Goal: Task Accomplishment & Management: Complete application form

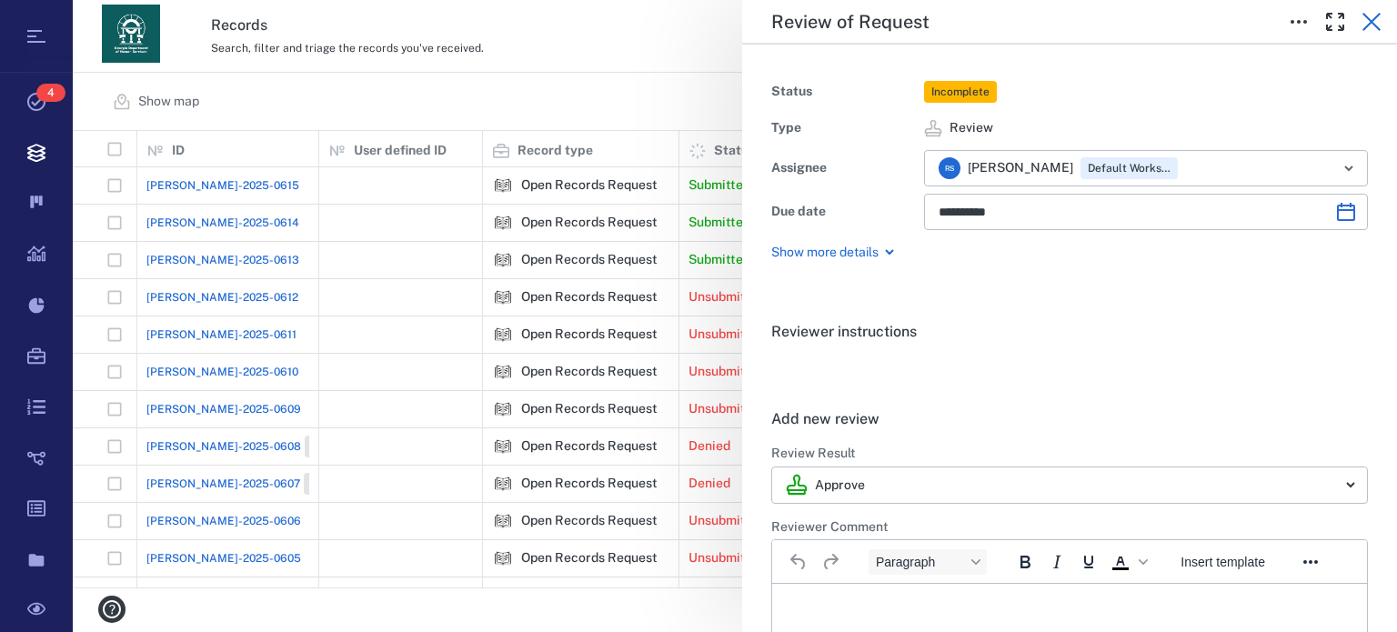
click at [1379, 16] on icon "button" at bounding box center [1372, 22] width 22 height 22
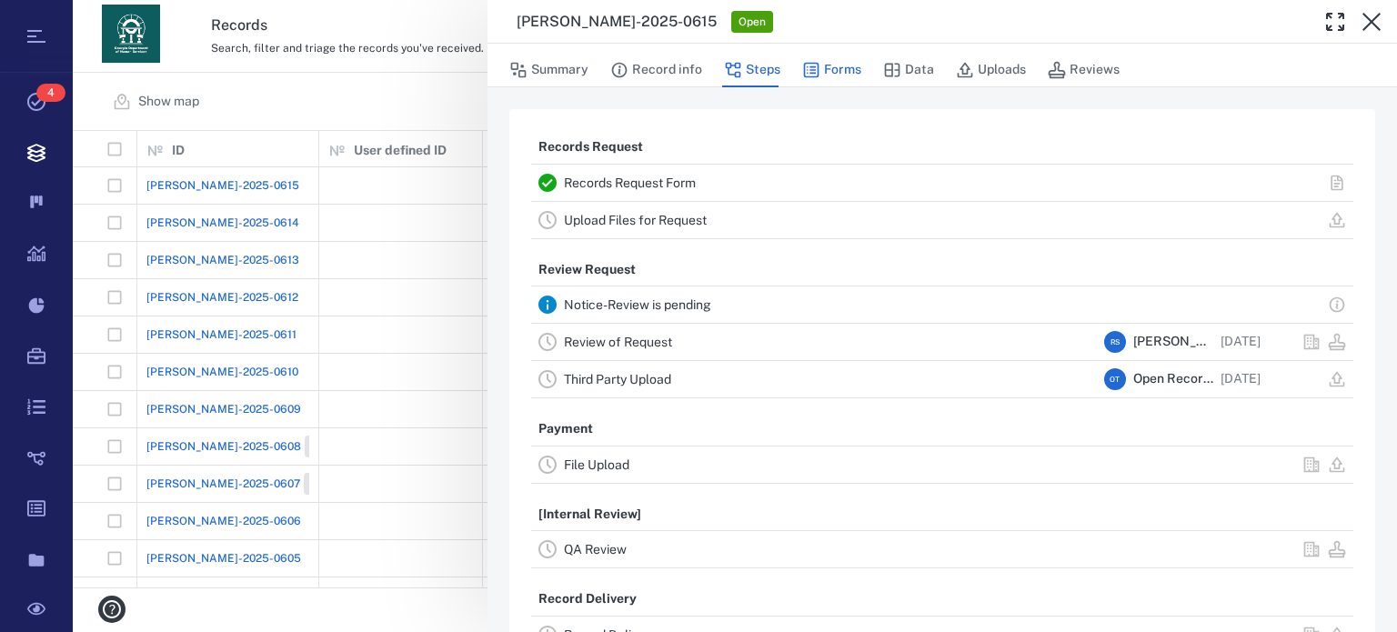
click at [826, 64] on button "Forms" at bounding box center [831, 70] width 59 height 35
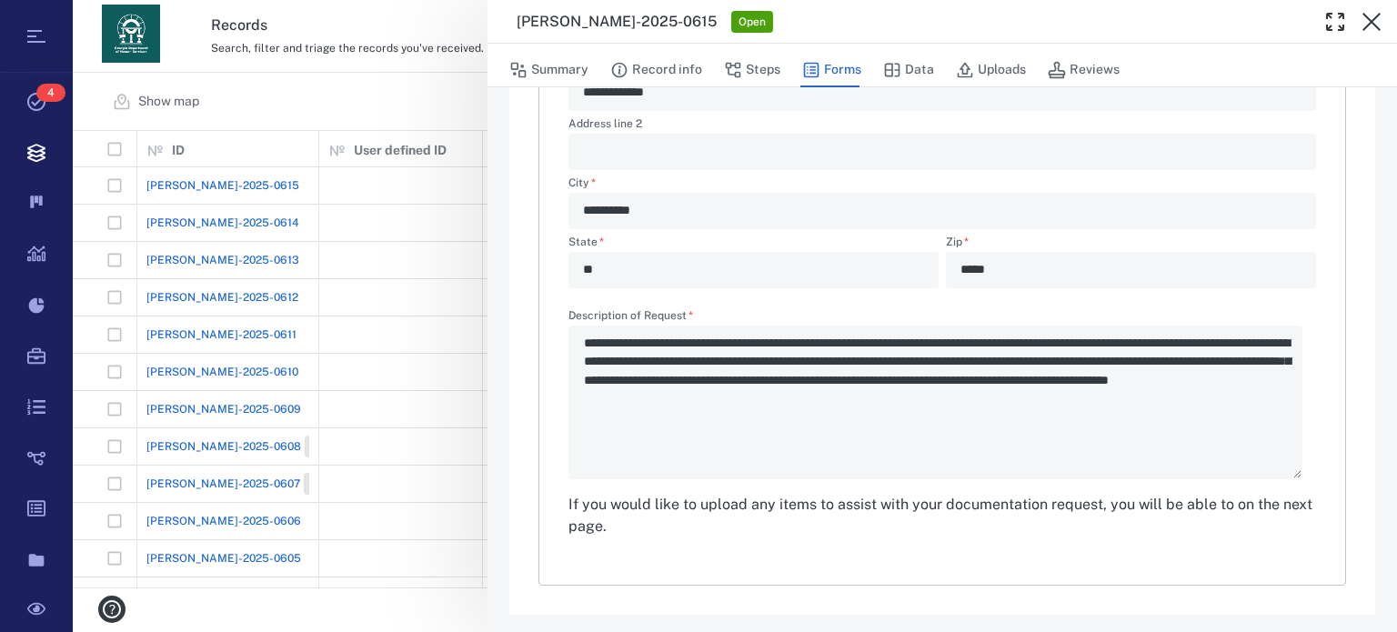
scroll to position [646, 0]
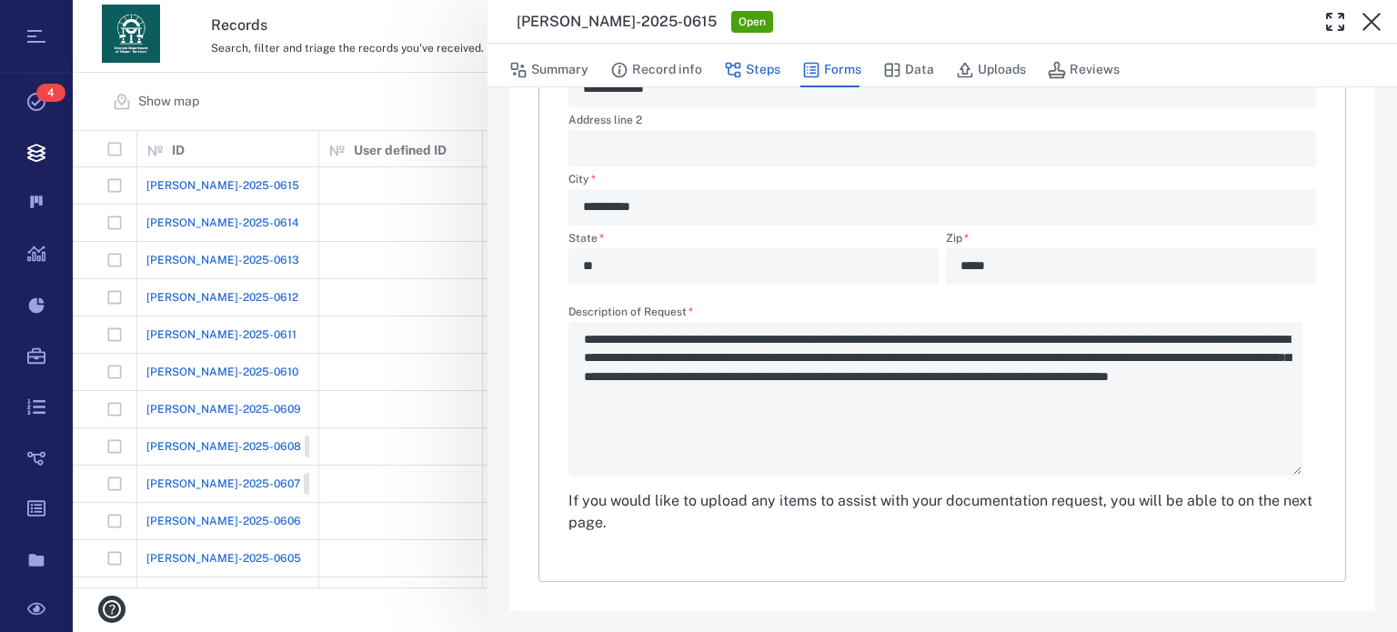
click at [742, 69] on button "Steps" at bounding box center [752, 70] width 56 height 35
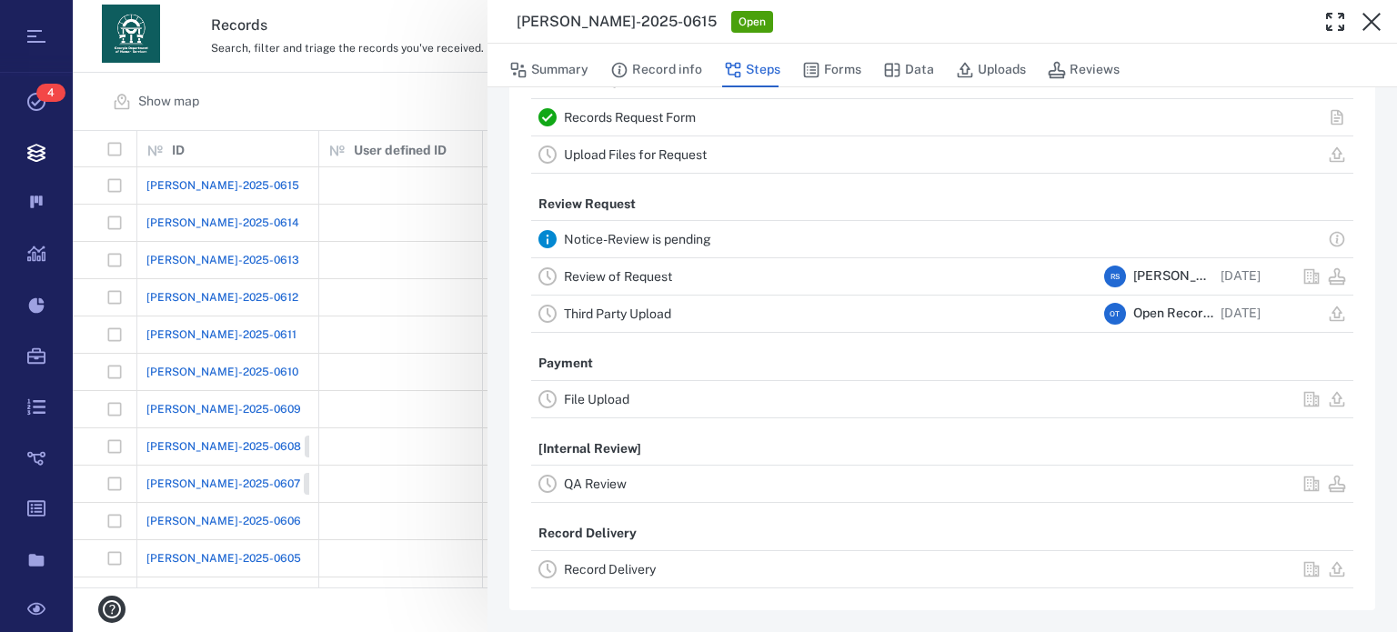
scroll to position [63, 0]
click at [662, 152] on link "Upload Files for Request" at bounding box center [635, 157] width 143 height 15
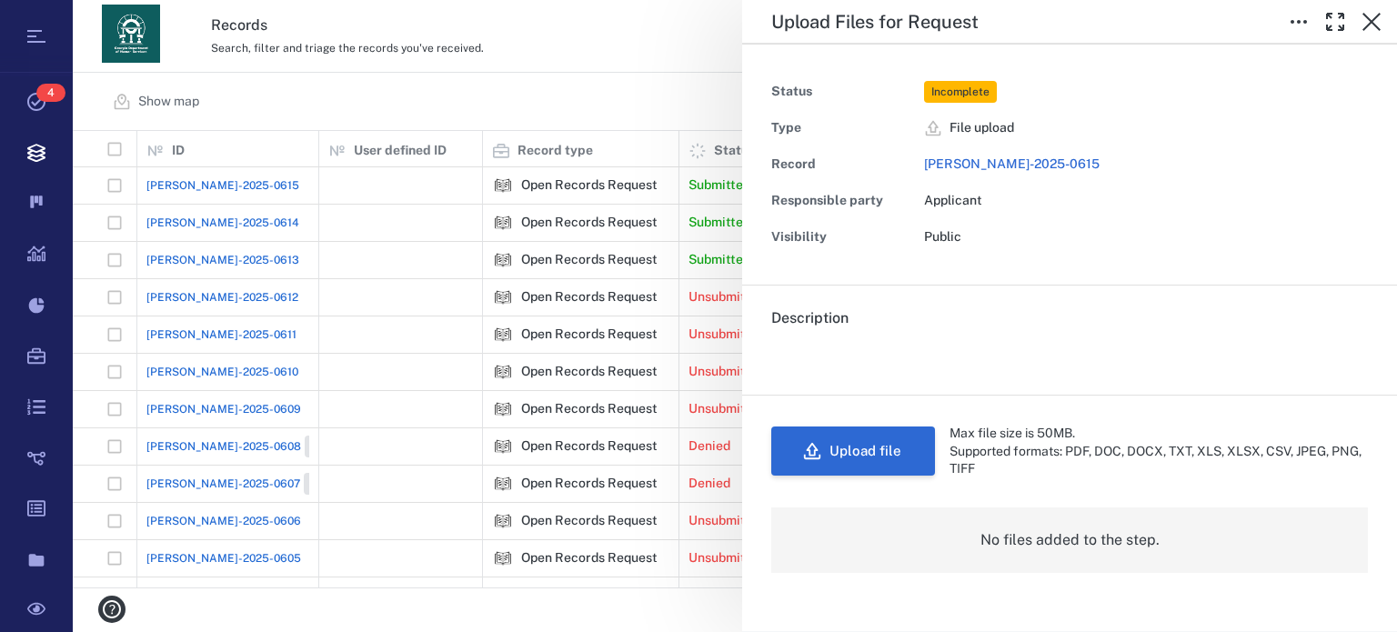
click at [861, 458] on button "Upload file" at bounding box center [853, 451] width 164 height 49
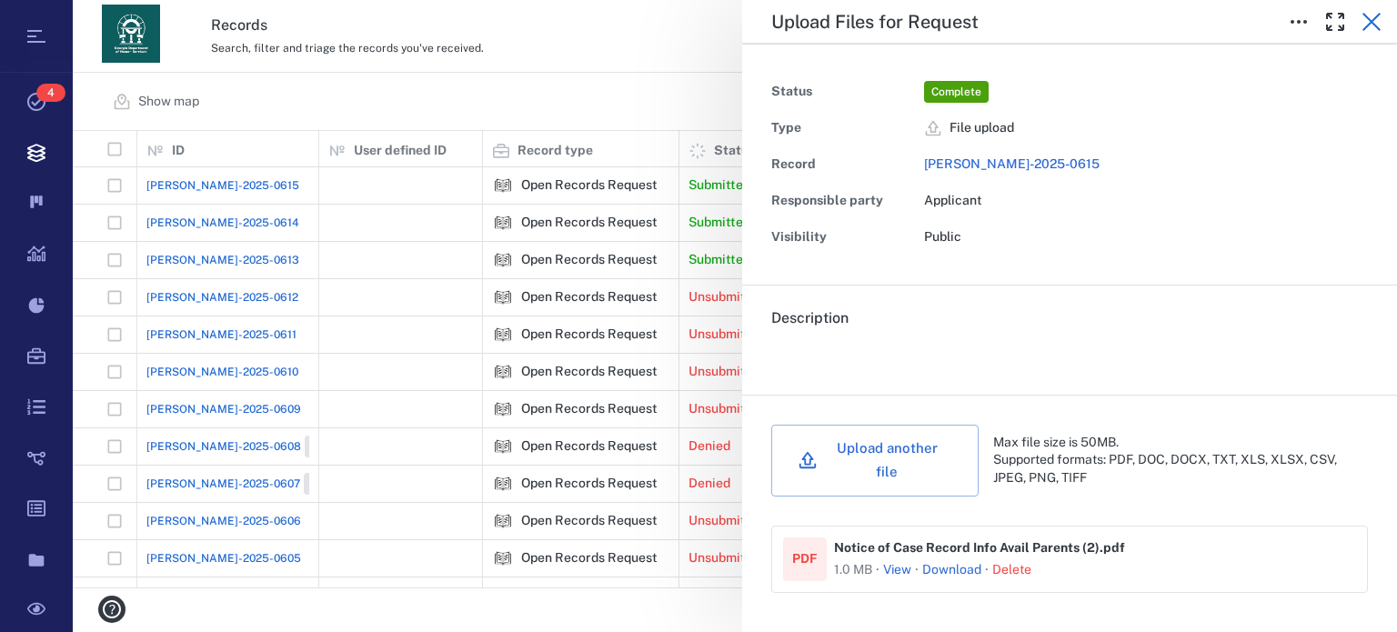
click at [1372, 26] on icon "button" at bounding box center [1372, 22] width 22 height 22
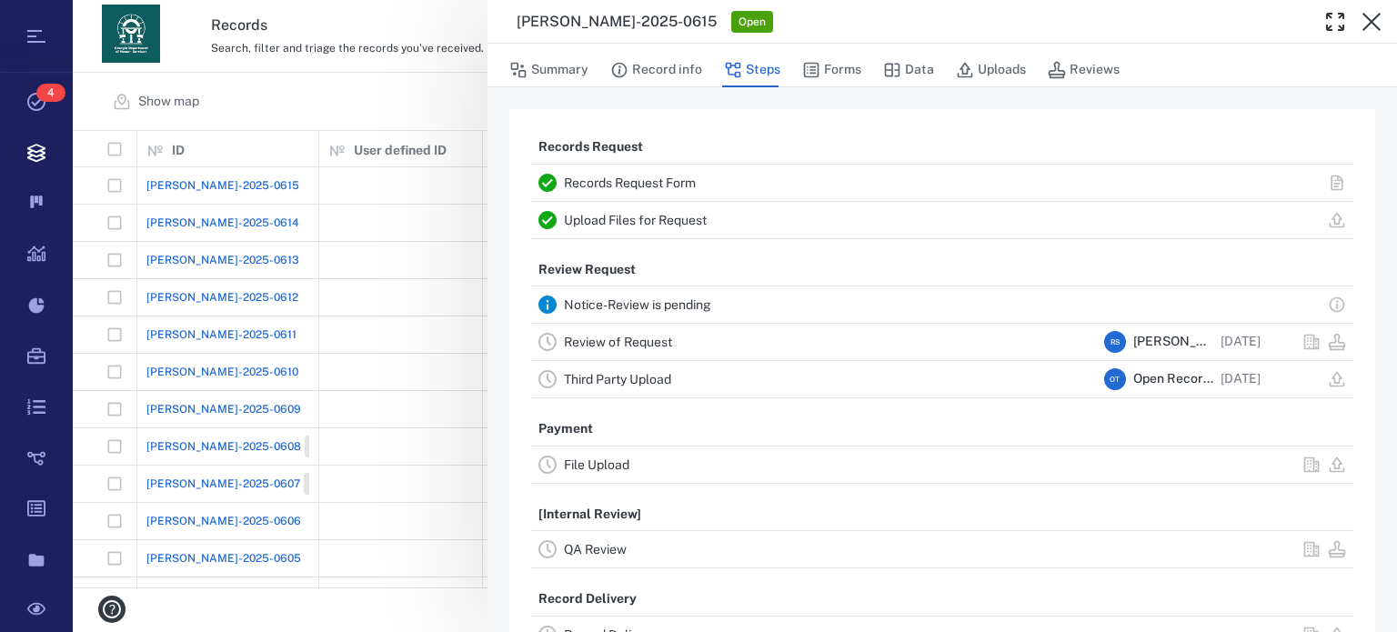
click at [604, 339] on link "Review of Request" at bounding box center [618, 342] width 108 height 15
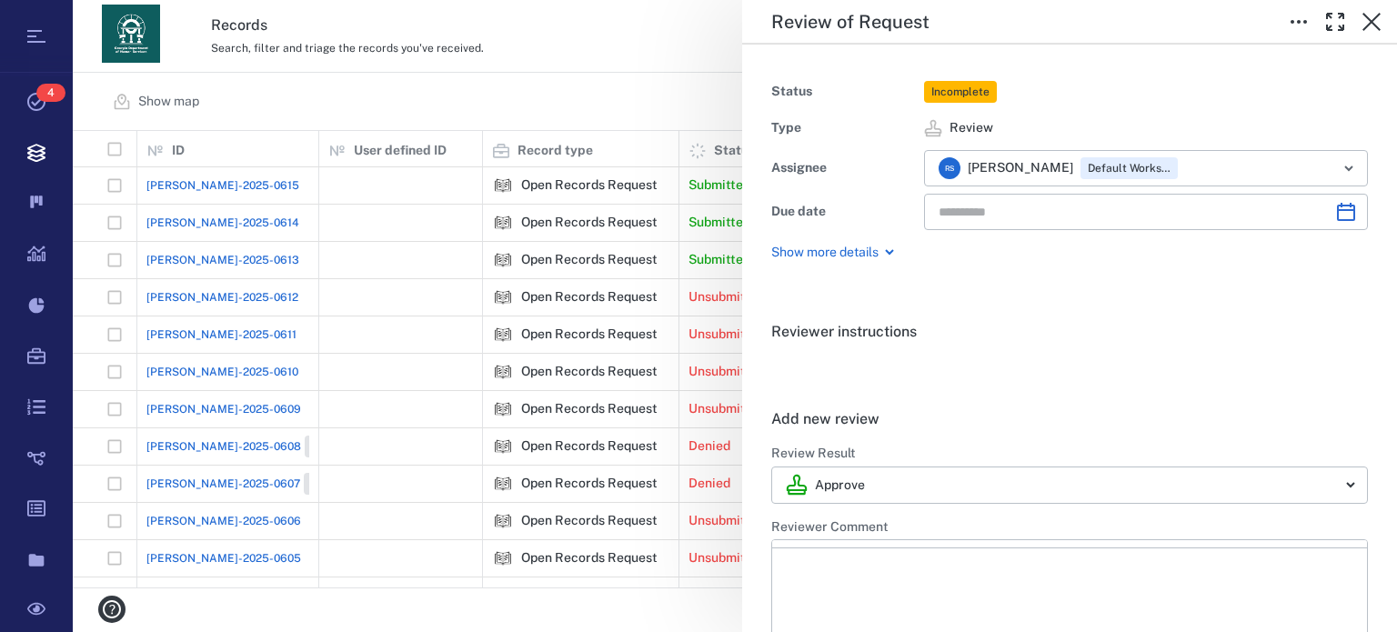
type input "**********"
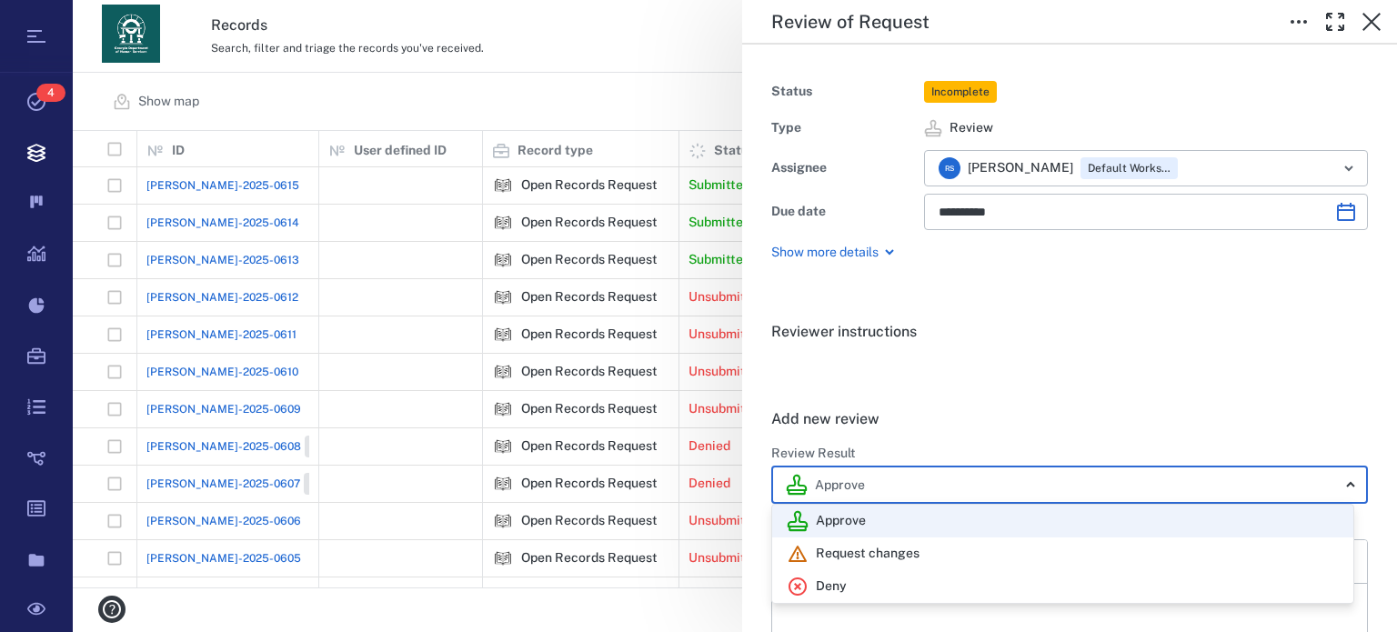
click at [1336, 482] on body "Tasks 4 Records Boards Dashboard Reports Record types Guide steps Rules Form bu…" at bounding box center [698, 316] width 1397 height 632
click at [956, 548] on div "Request changes" at bounding box center [1063, 554] width 552 height 22
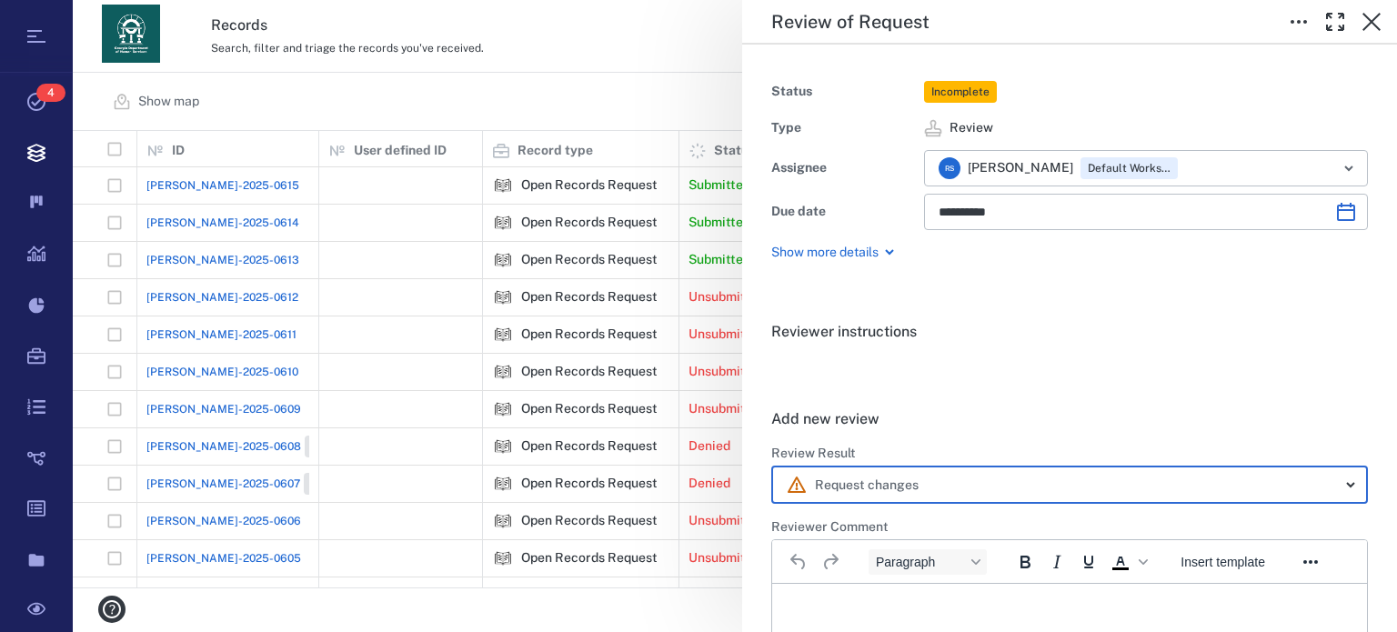
click at [1333, 477] on body "Tasks 4 Records Boards Dashboard Reports Record types Guide steps Rules Form bu…" at bounding box center [698, 316] width 1397 height 632
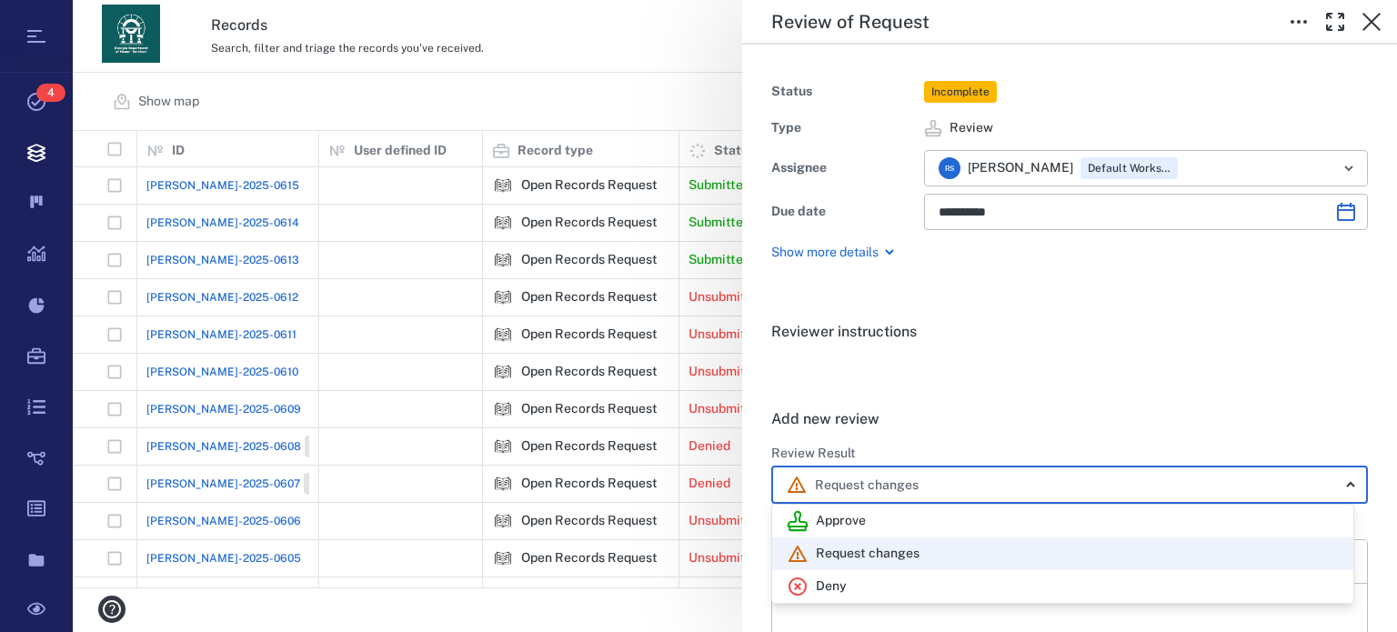
click at [932, 589] on div "Deny" at bounding box center [1063, 587] width 552 height 22
type input "******"
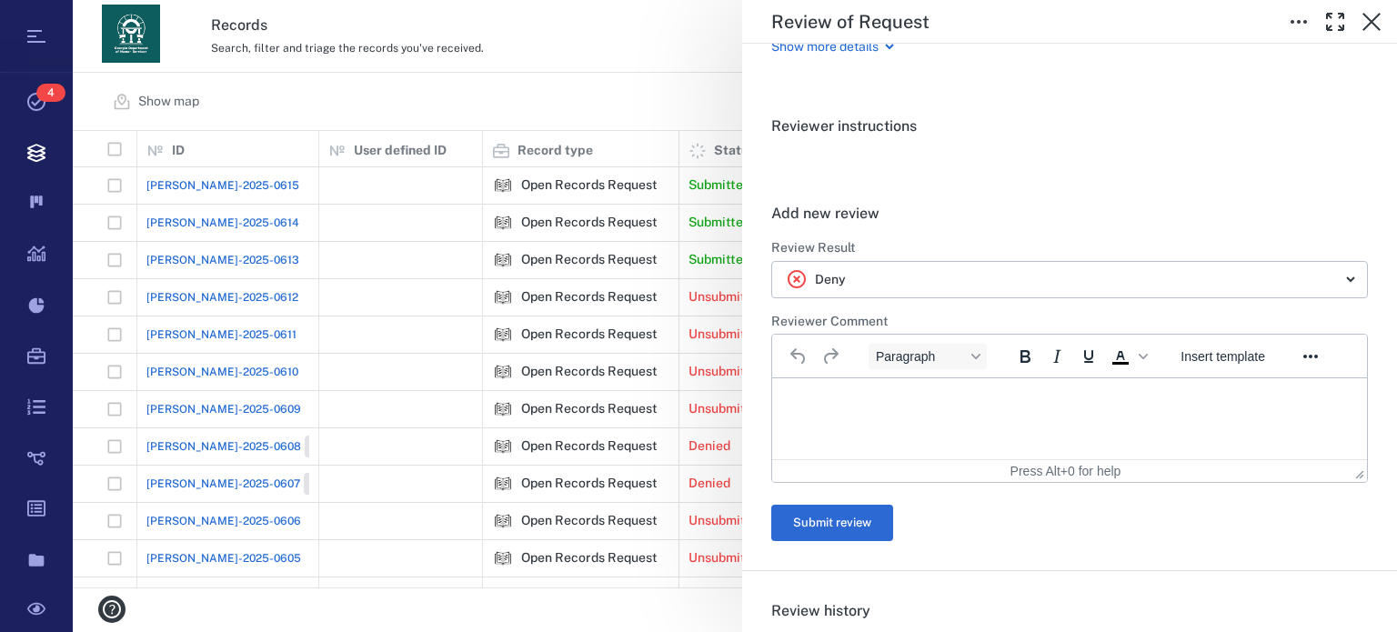
scroll to position [291, 0]
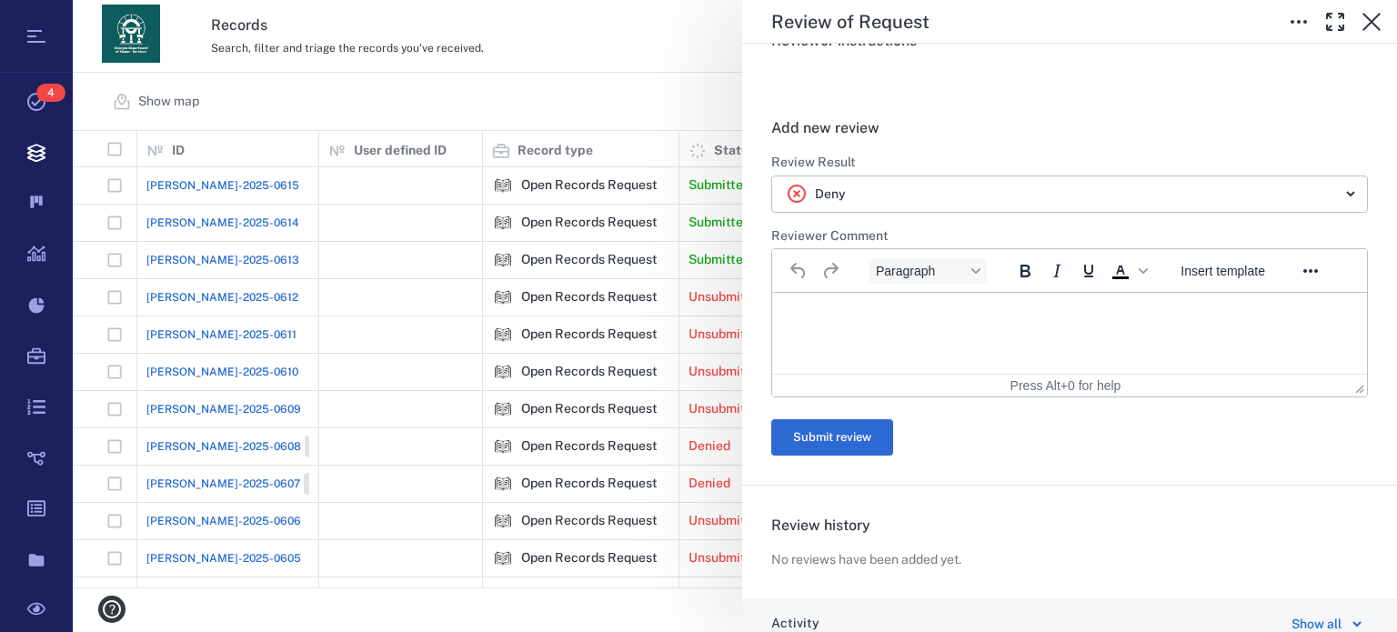
click at [1012, 333] on html at bounding box center [1069, 315] width 595 height 45
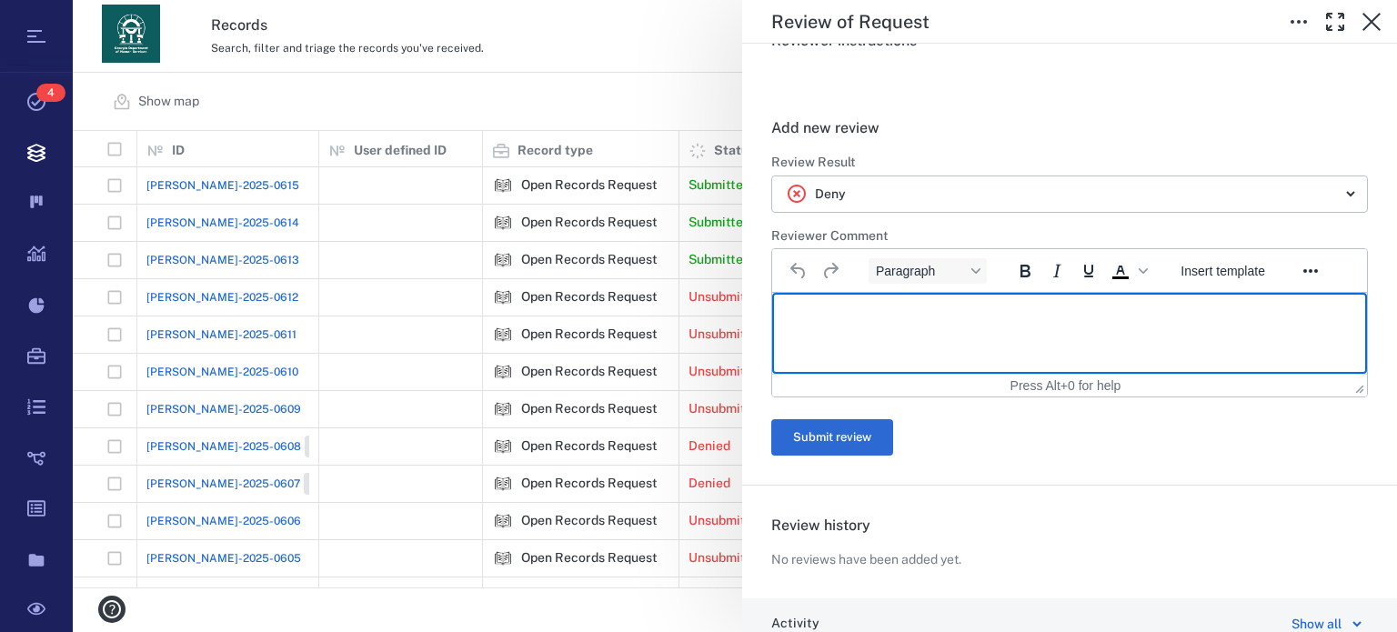
paste body "Rich Text Area. Press ALT-0 for help."
click at [926, 316] on p "Rich Text Area. Press ALT-0 for help." at bounding box center [1070, 315] width 564 height 16
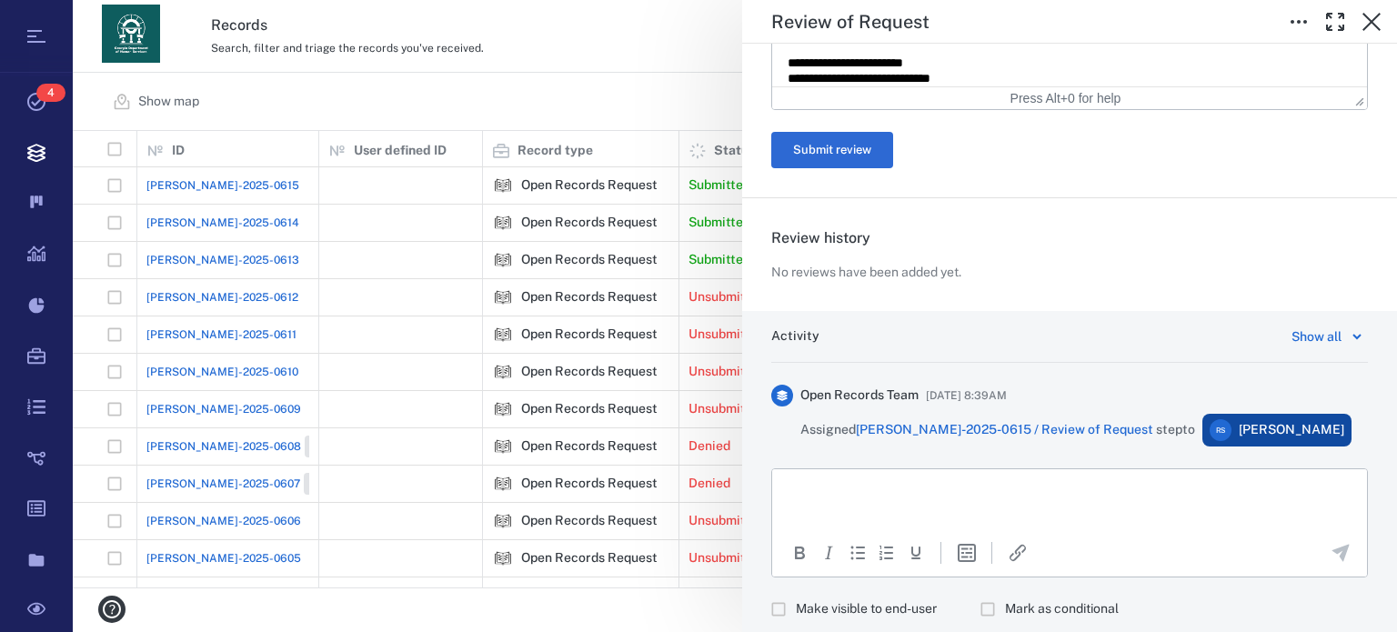
scroll to position [1027, 0]
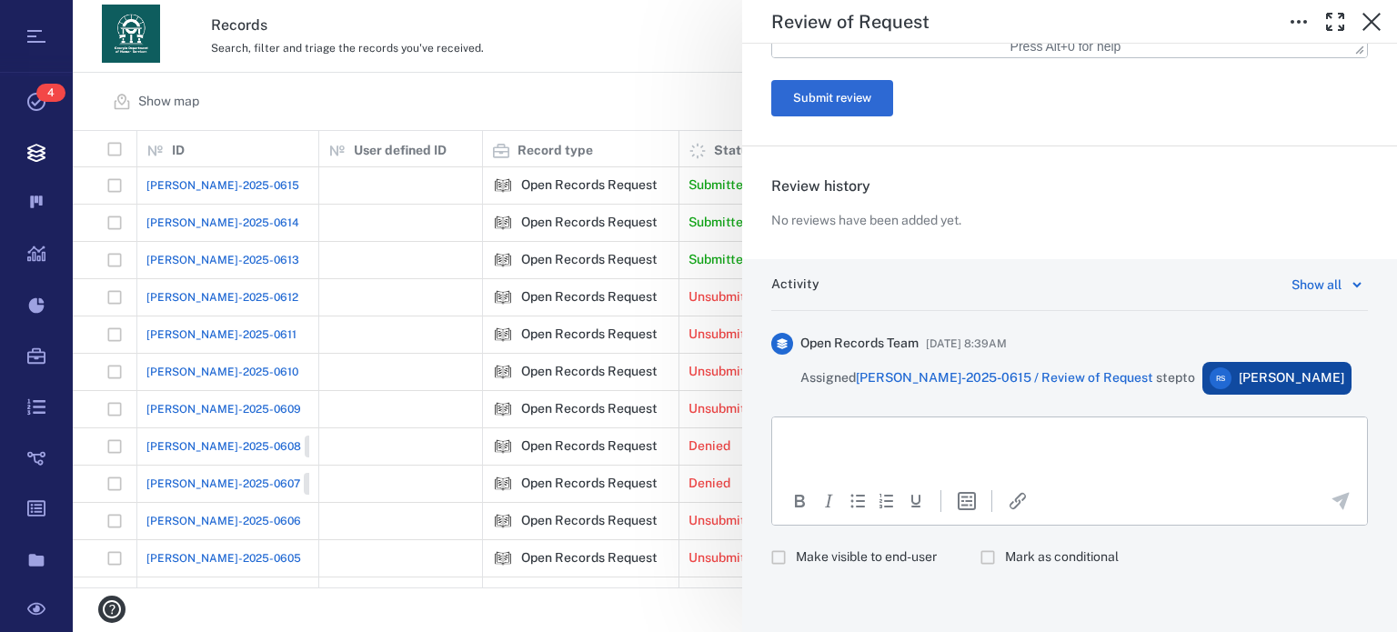
click at [986, 463] on html at bounding box center [1069, 440] width 595 height 45
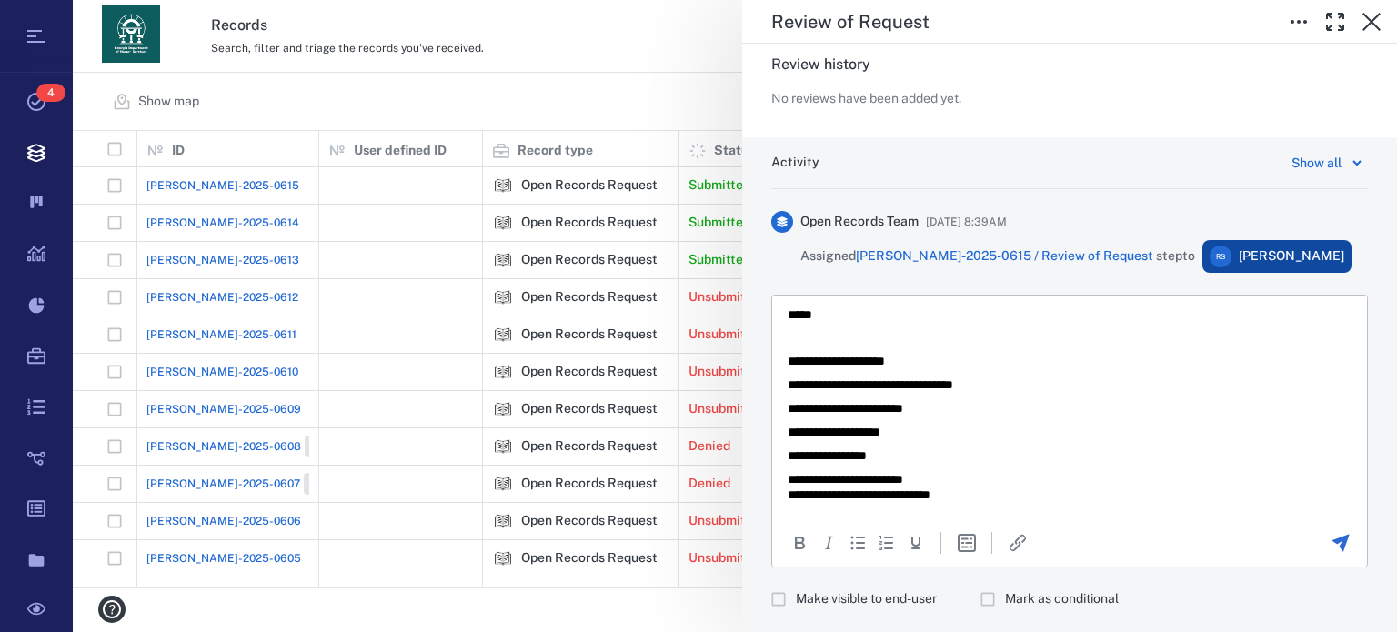
scroll to position [1191, 0]
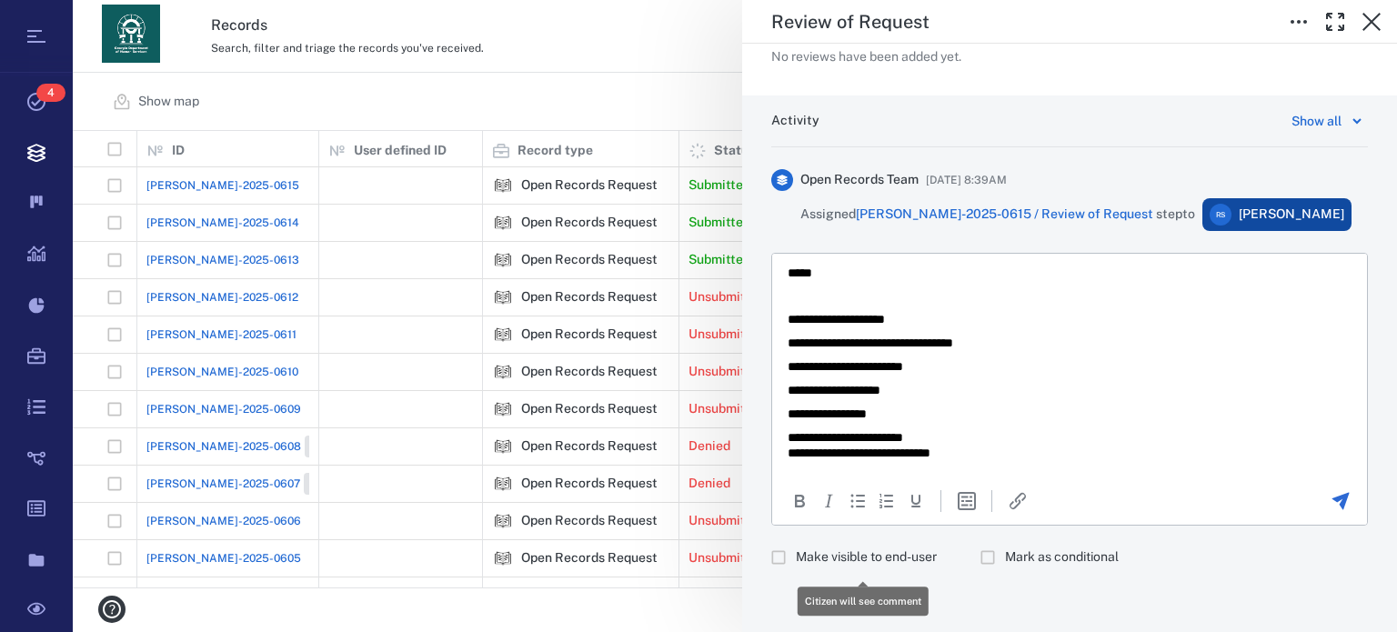
click at [870, 554] on span "Make visible to end-user" at bounding box center [866, 558] width 141 height 18
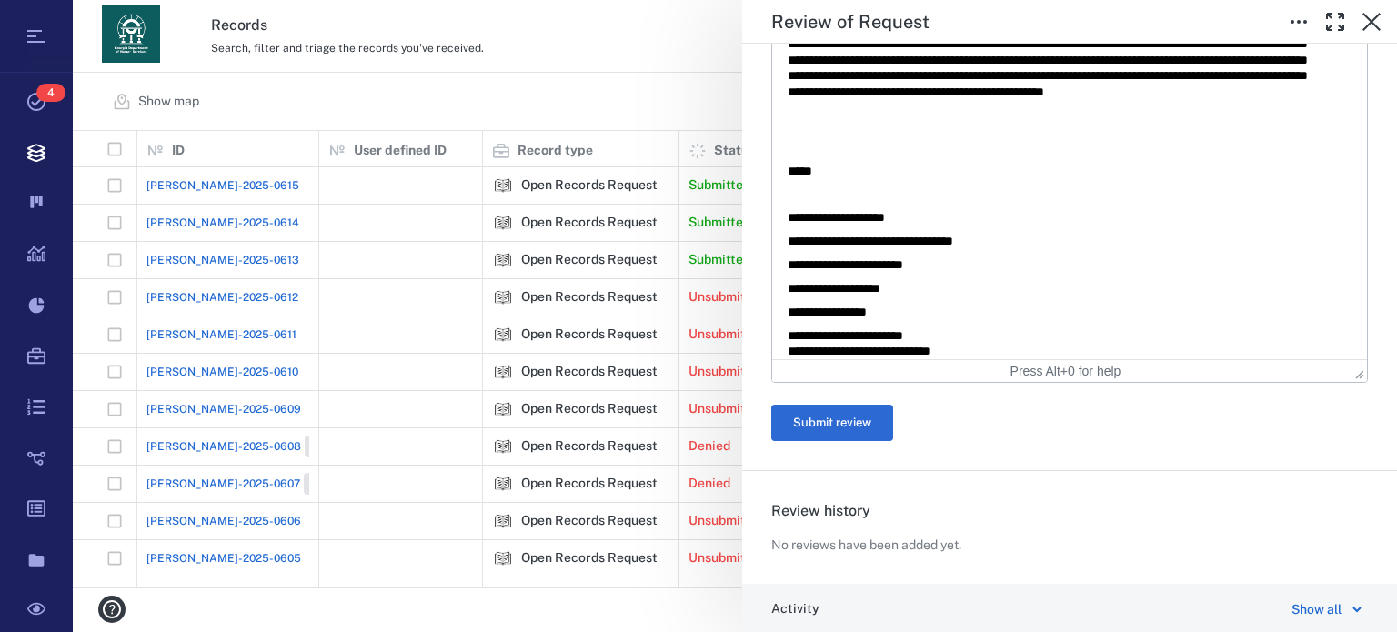
scroll to position [706, 0]
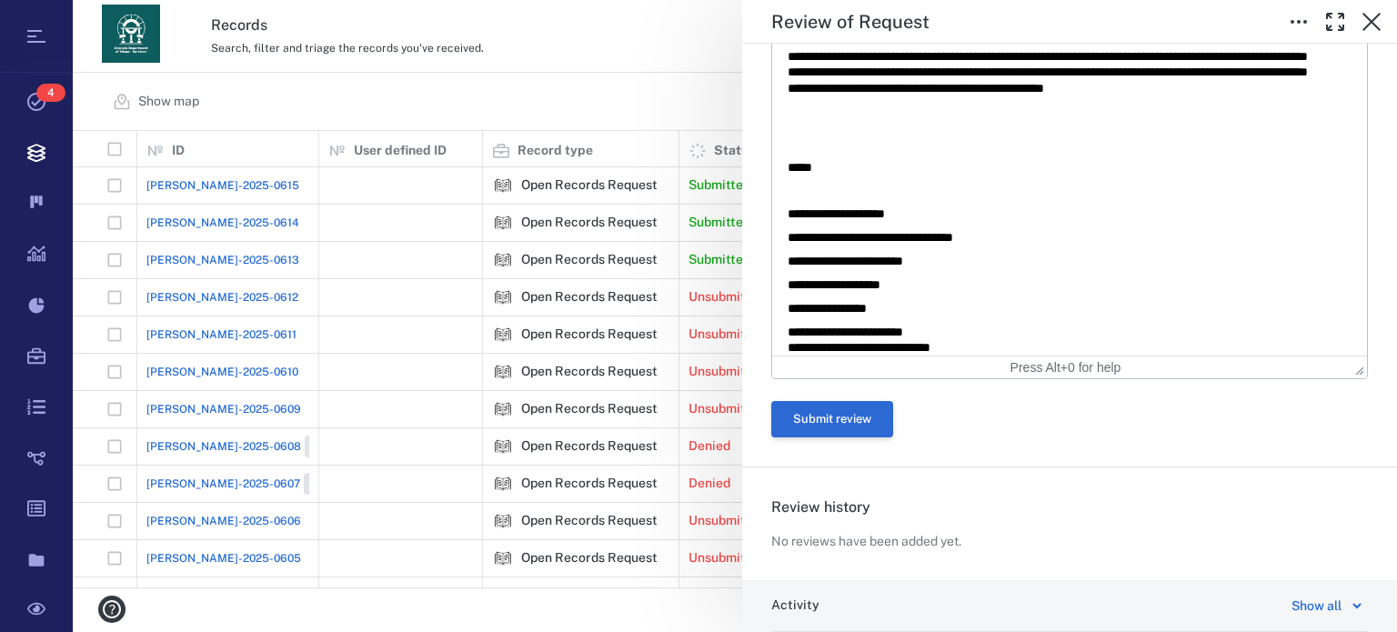
click at [869, 413] on button "Submit review" at bounding box center [832, 419] width 122 height 36
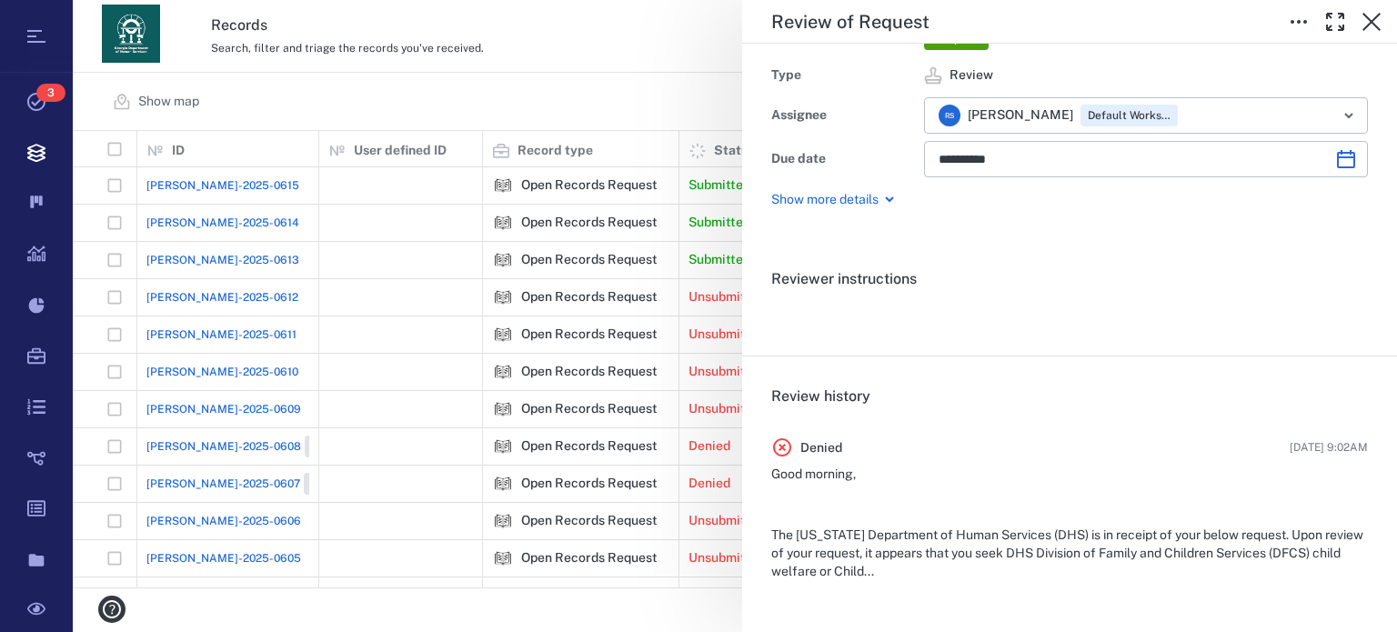
scroll to position [0, 0]
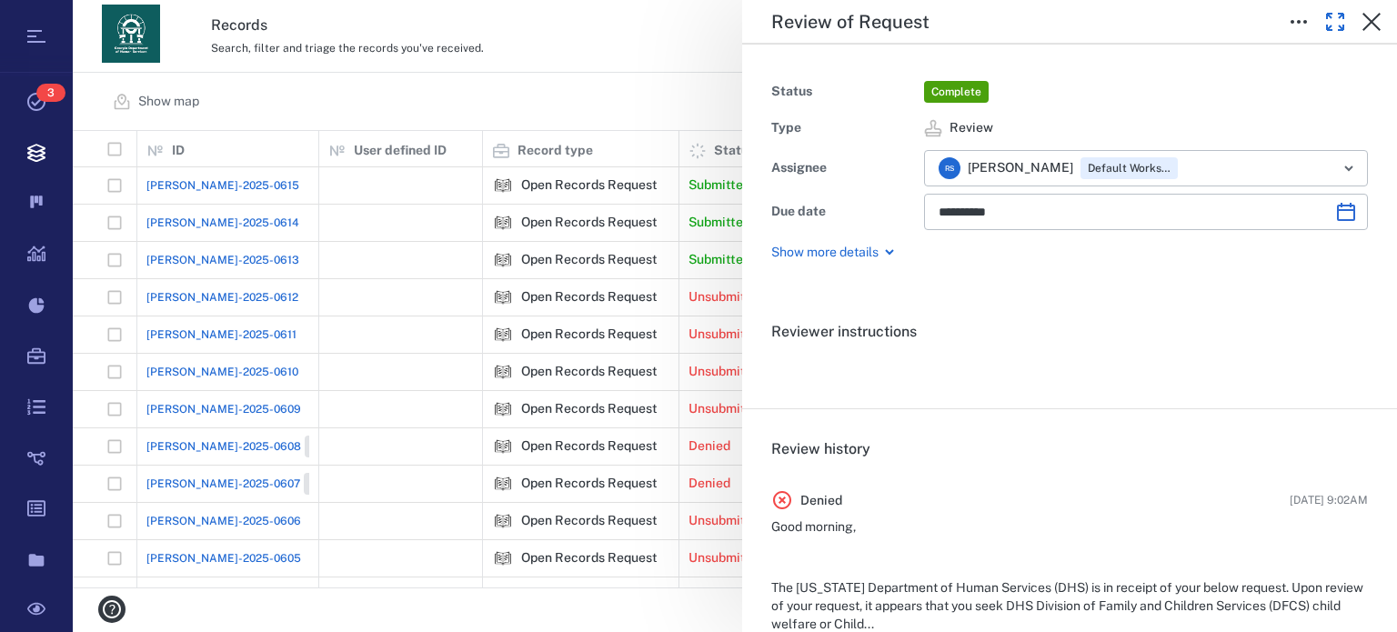
click at [1346, 17] on button "button" at bounding box center [1335, 22] width 36 height 36
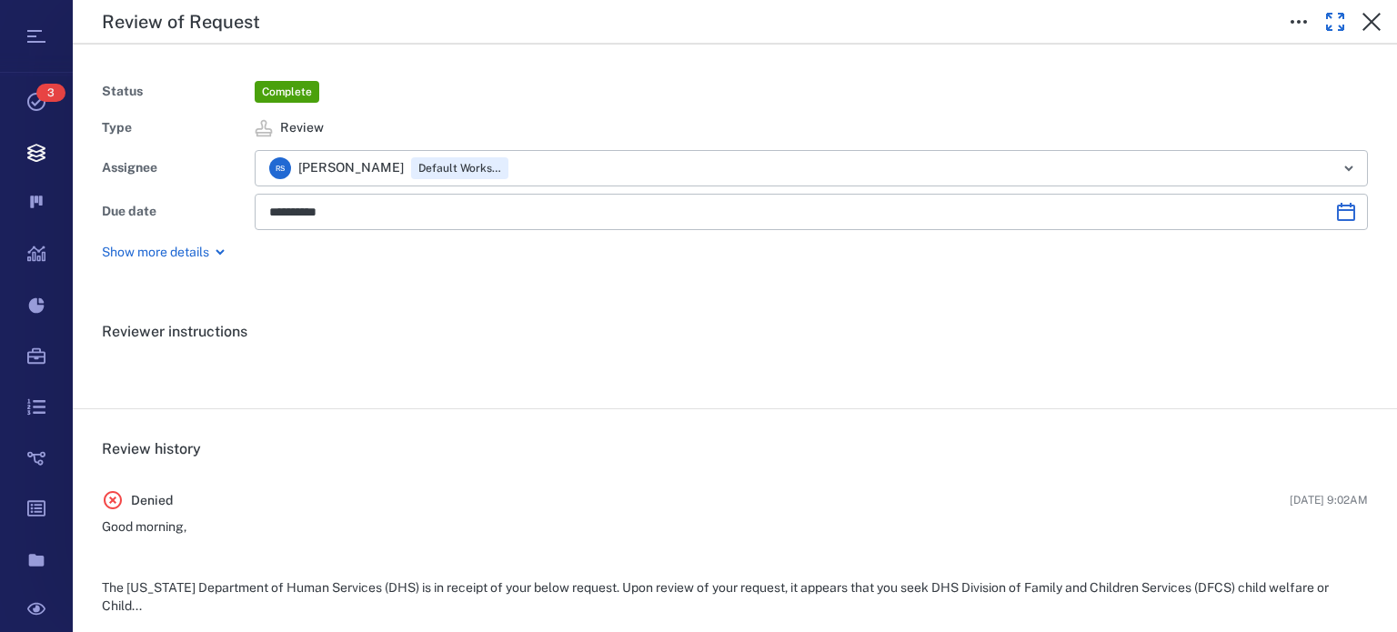
scroll to position [811, 0]
click at [1346, 17] on button "button" at bounding box center [1335, 22] width 36 height 36
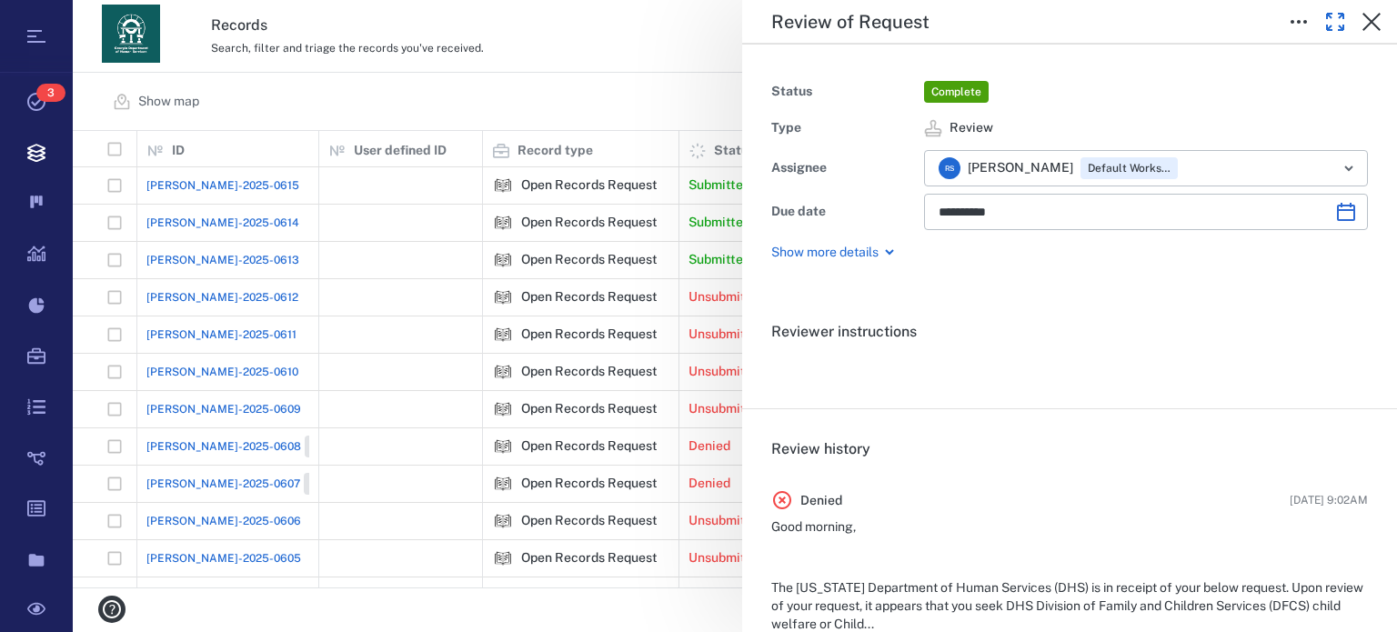
scroll to position [859, 0]
click at [1372, 17] on icon "button" at bounding box center [1372, 22] width 22 height 22
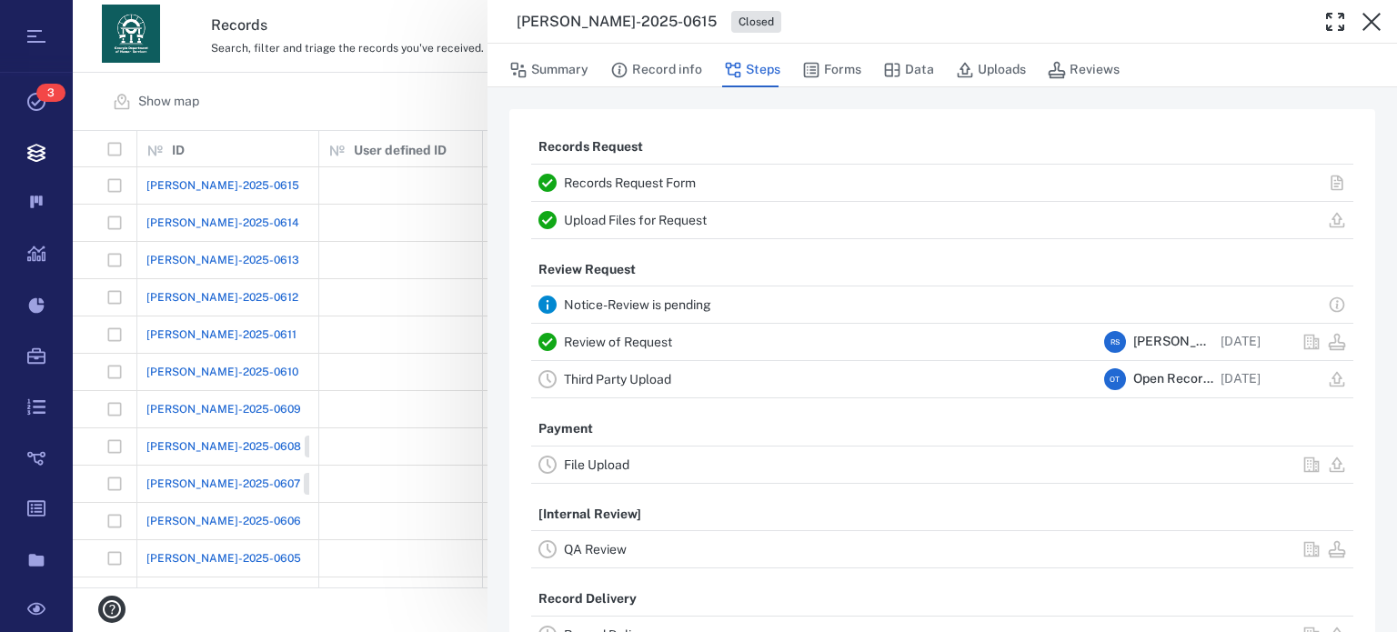
click at [514, 20] on div "ORR-2025-0615 Closed" at bounding box center [943, 22] width 910 height 44
drag, startPoint x: 515, startPoint y: 17, endPoint x: 623, endPoint y: 34, distance: 109.5
click at [623, 34] on div "ORR-2025-0615 Closed" at bounding box center [943, 22] width 910 height 44
copy h3 "[PERSON_NAME]-2025-0615"
click at [833, 69] on button "Forms" at bounding box center [831, 70] width 59 height 35
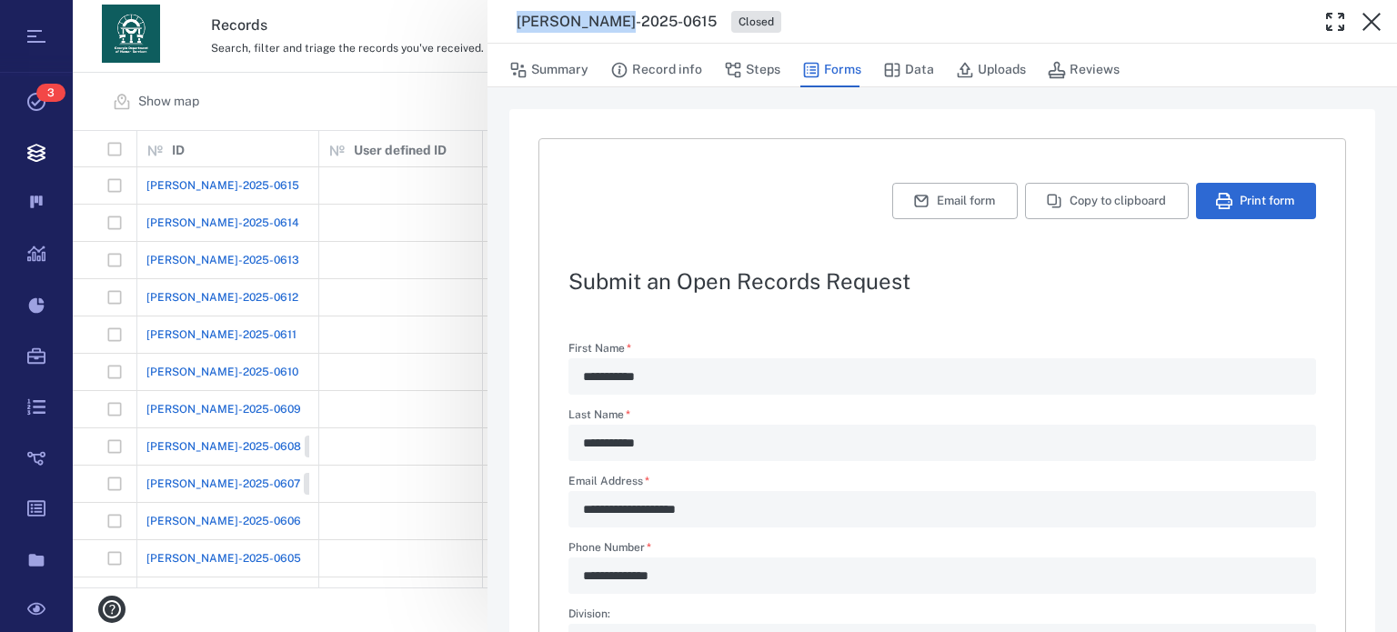
type textarea "*"
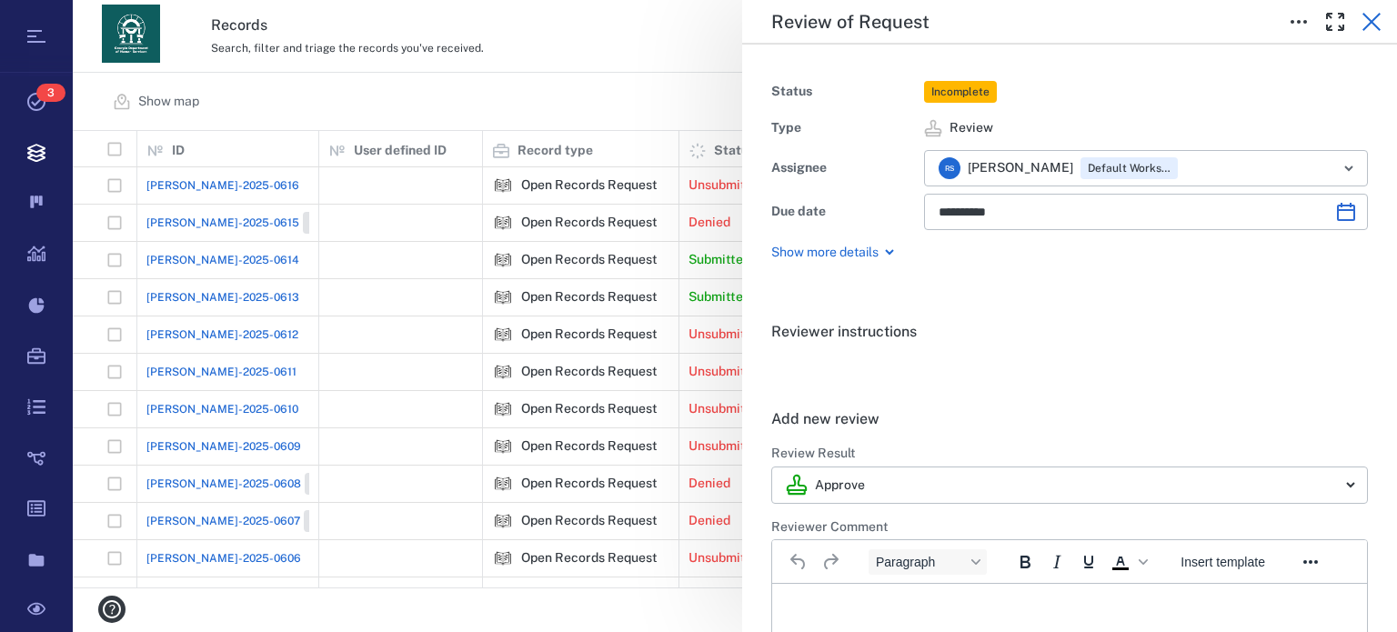
click at [1371, 18] on icon "button" at bounding box center [1372, 22] width 22 height 22
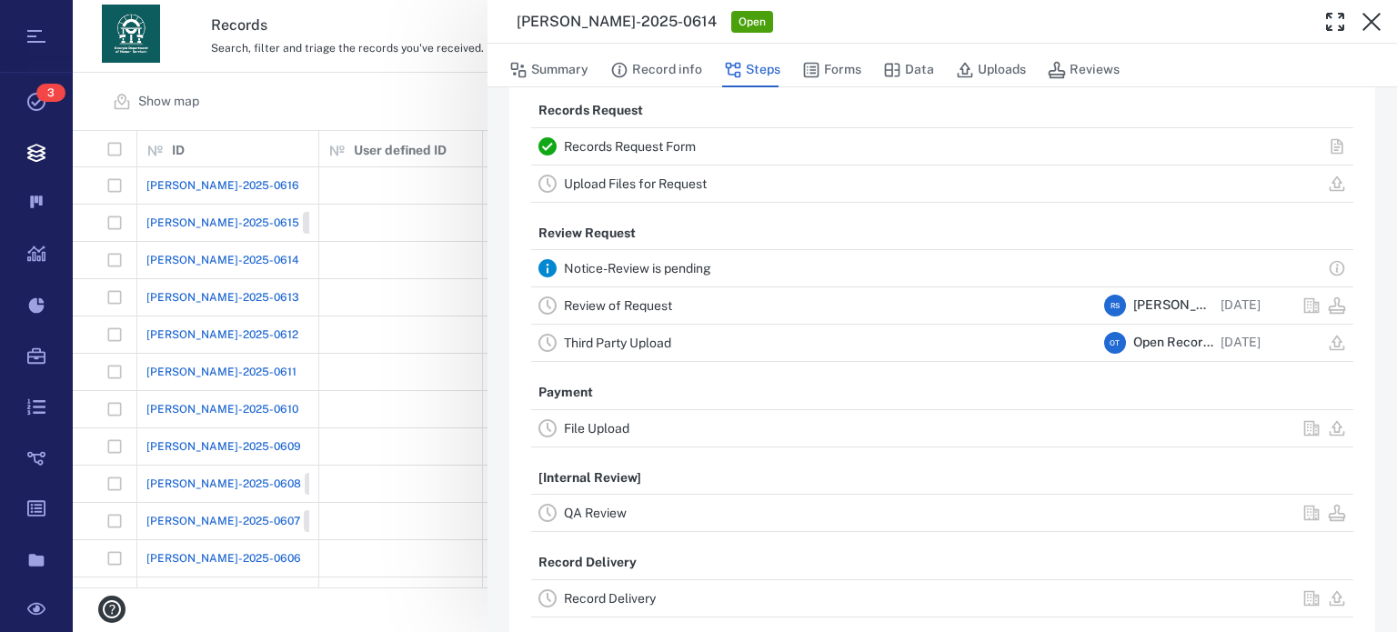
scroll to position [63, 0]
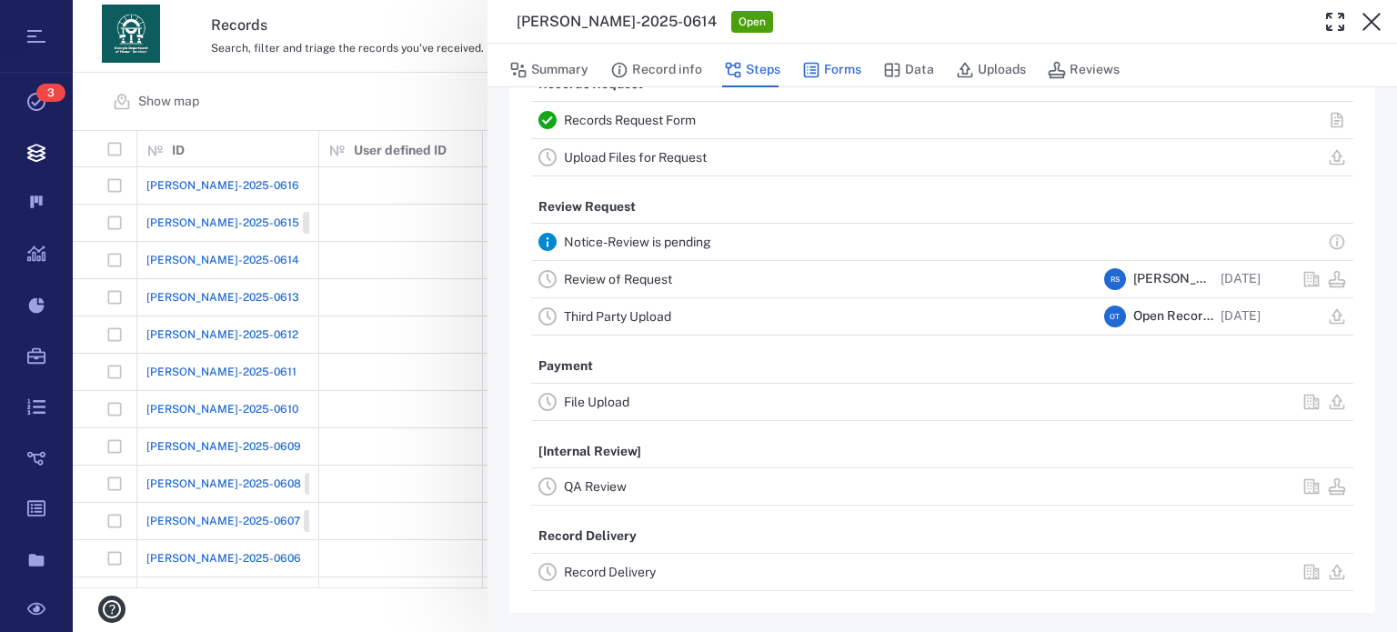
click at [851, 67] on button "Forms" at bounding box center [831, 70] width 59 height 35
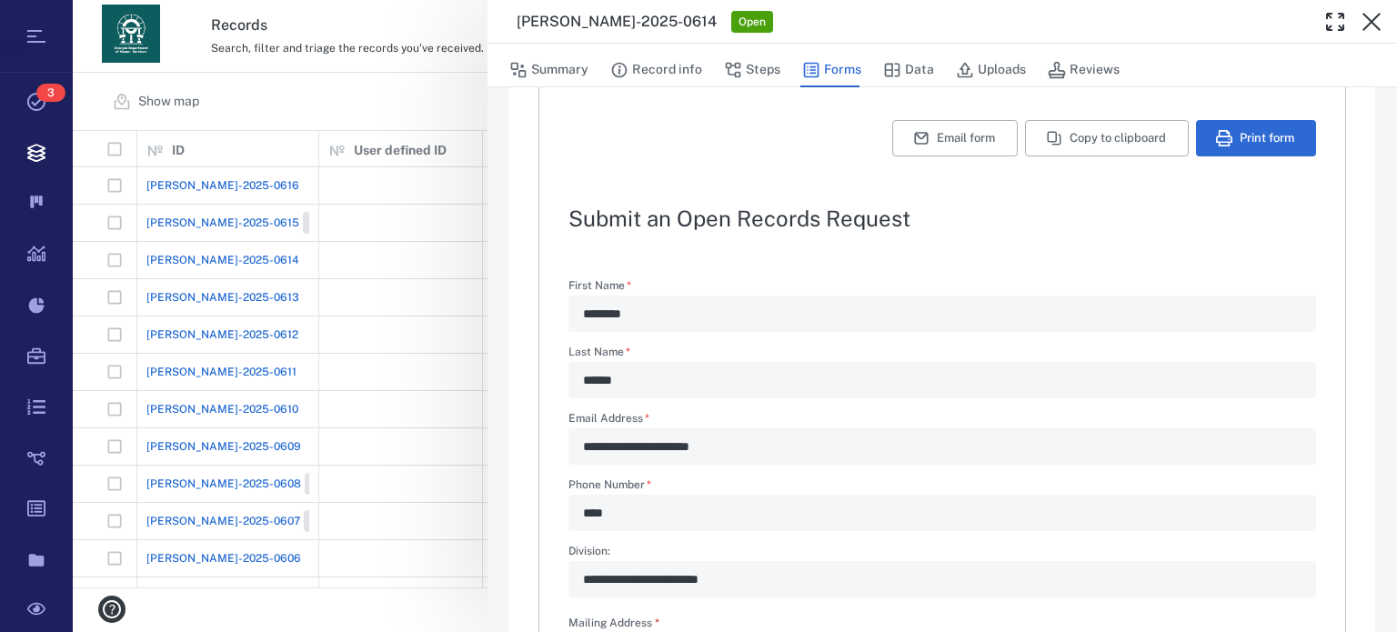
type textarea "*"
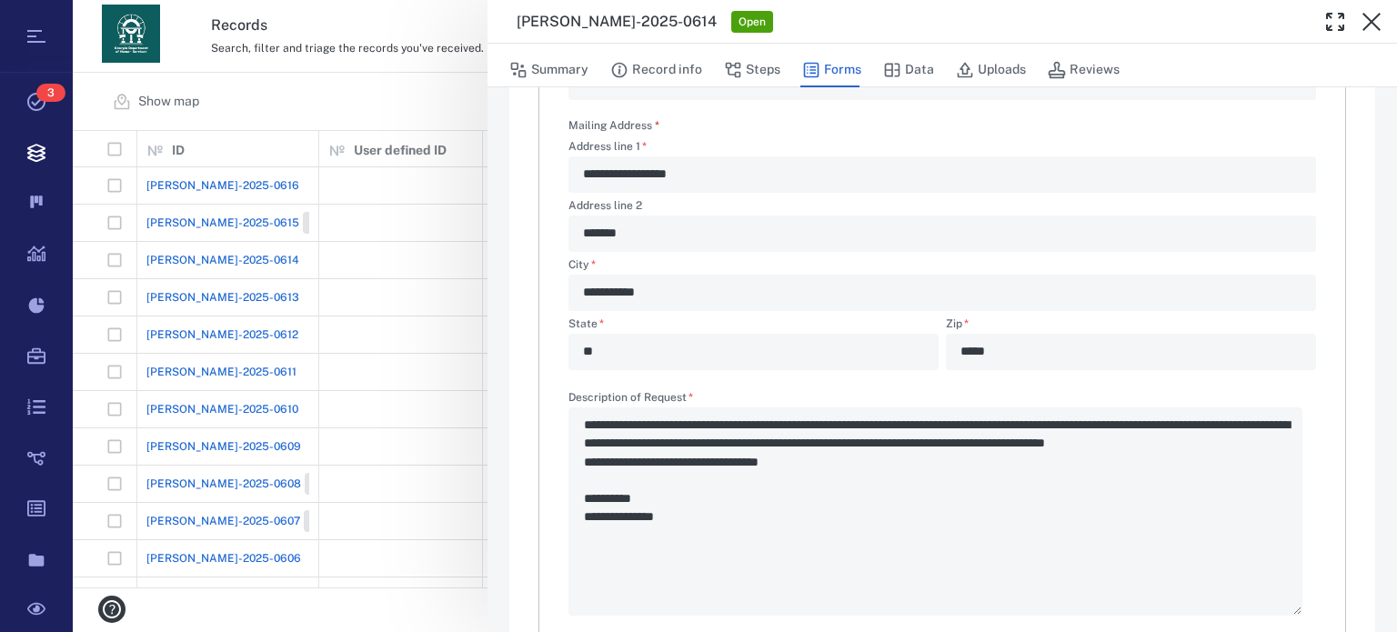
scroll to position [585, 0]
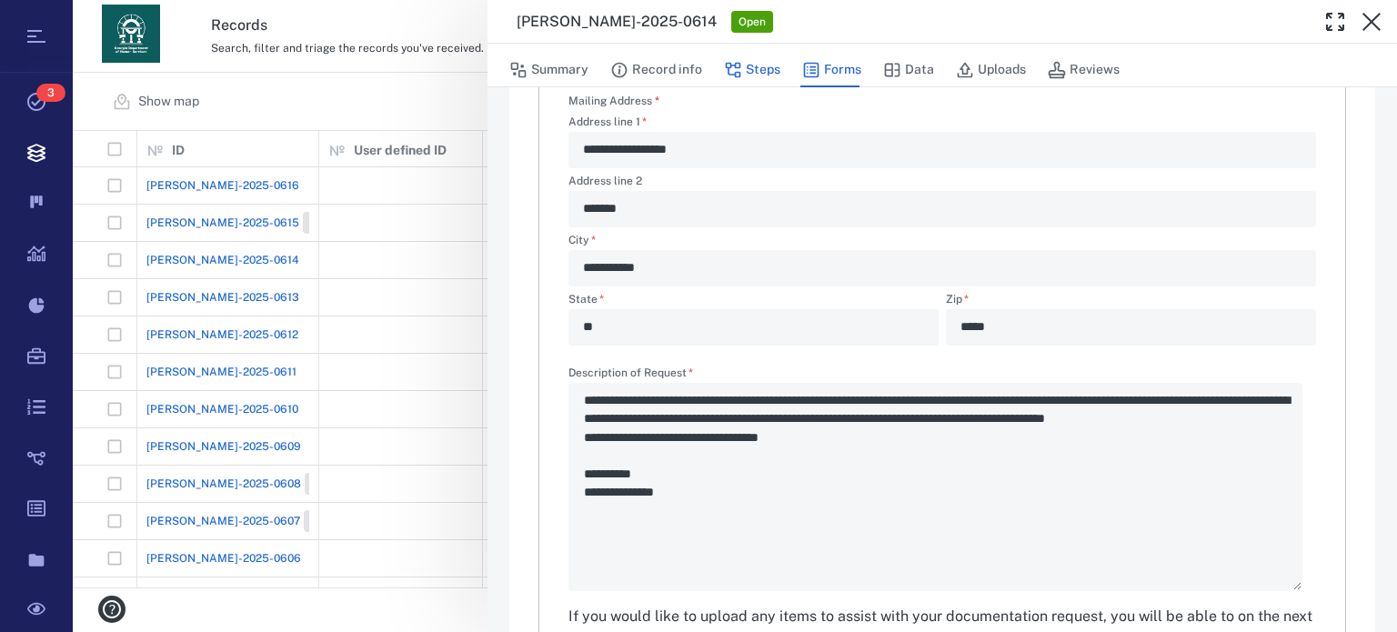
click at [739, 73] on icon "button" at bounding box center [733, 70] width 15 height 15
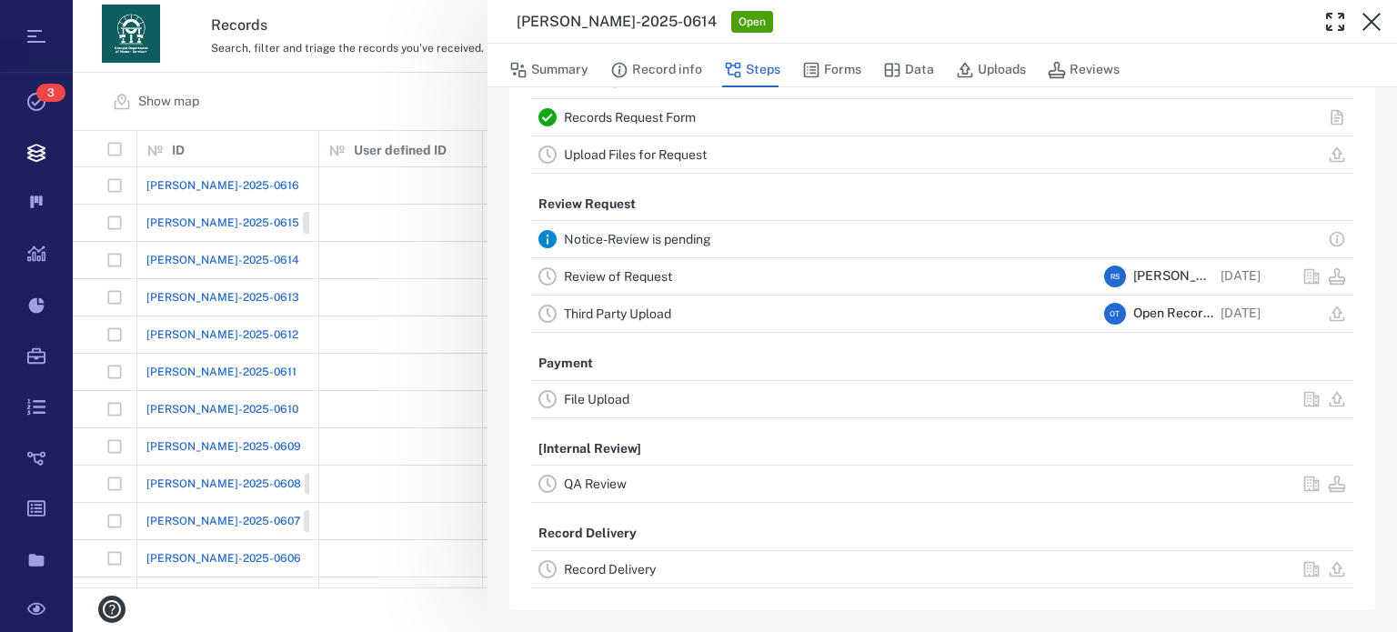
scroll to position [63, 0]
click at [651, 273] on link "Review of Request" at bounding box center [618, 279] width 108 height 15
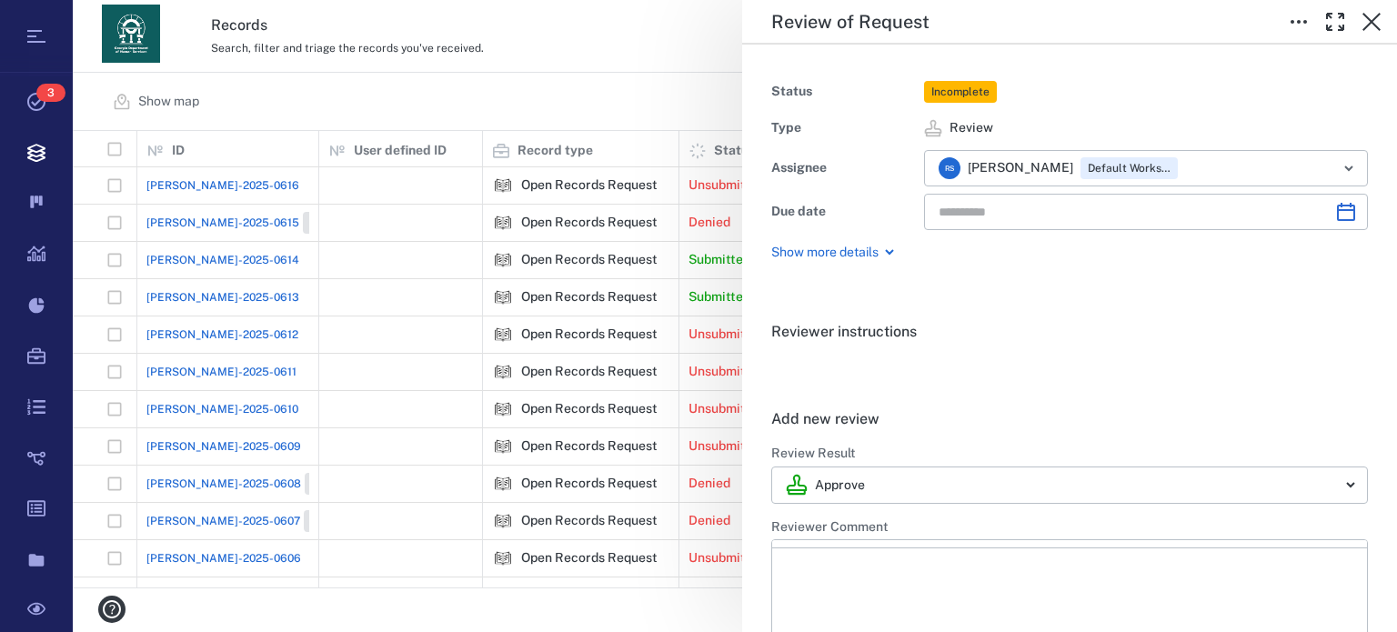
type input "**********"
click at [1325, 476] on body "Tasks 3 Records Boards Dashboard Reports Record types Guide steps Rules Form bu…" at bounding box center [698, 316] width 1397 height 632
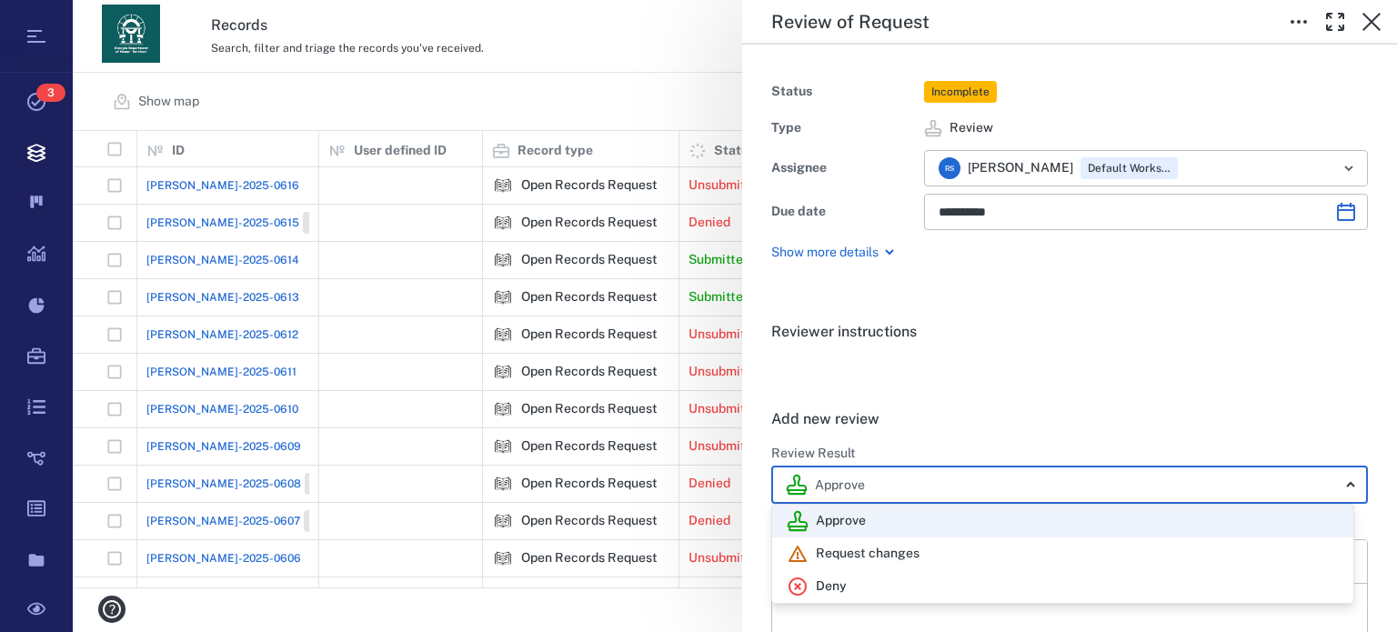
click at [1052, 590] on div "Deny" at bounding box center [1063, 587] width 552 height 22
type input "******"
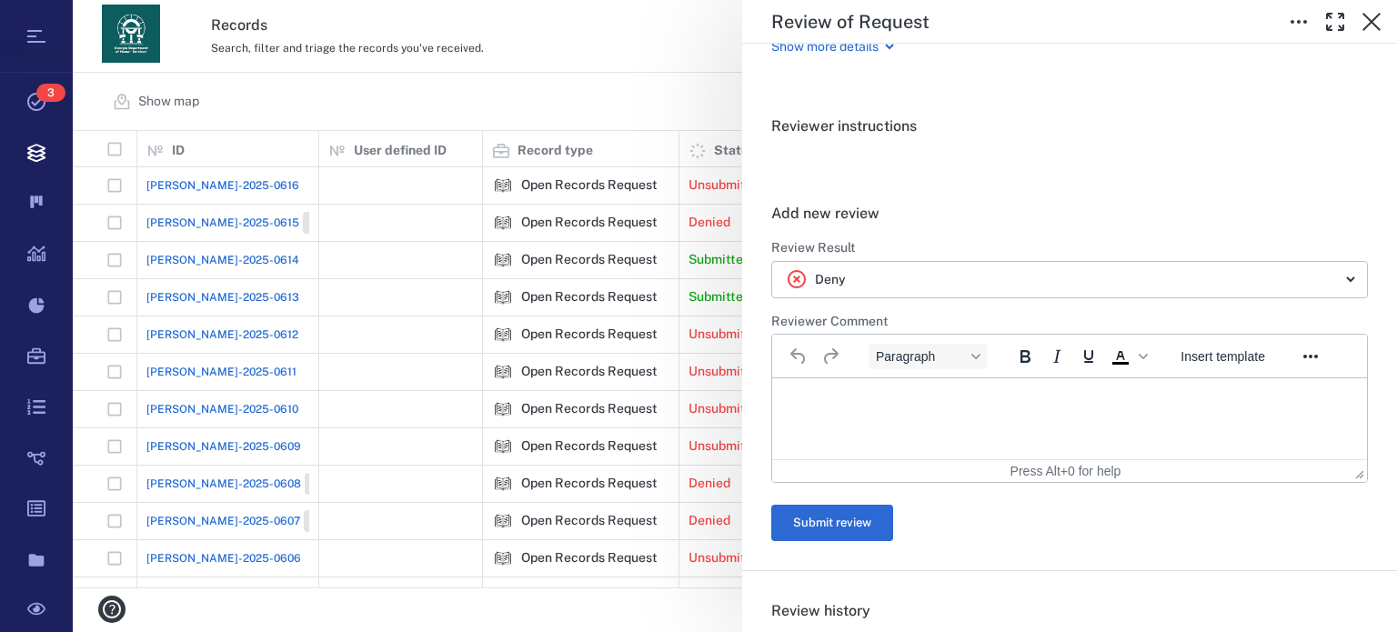
scroll to position [303, 0]
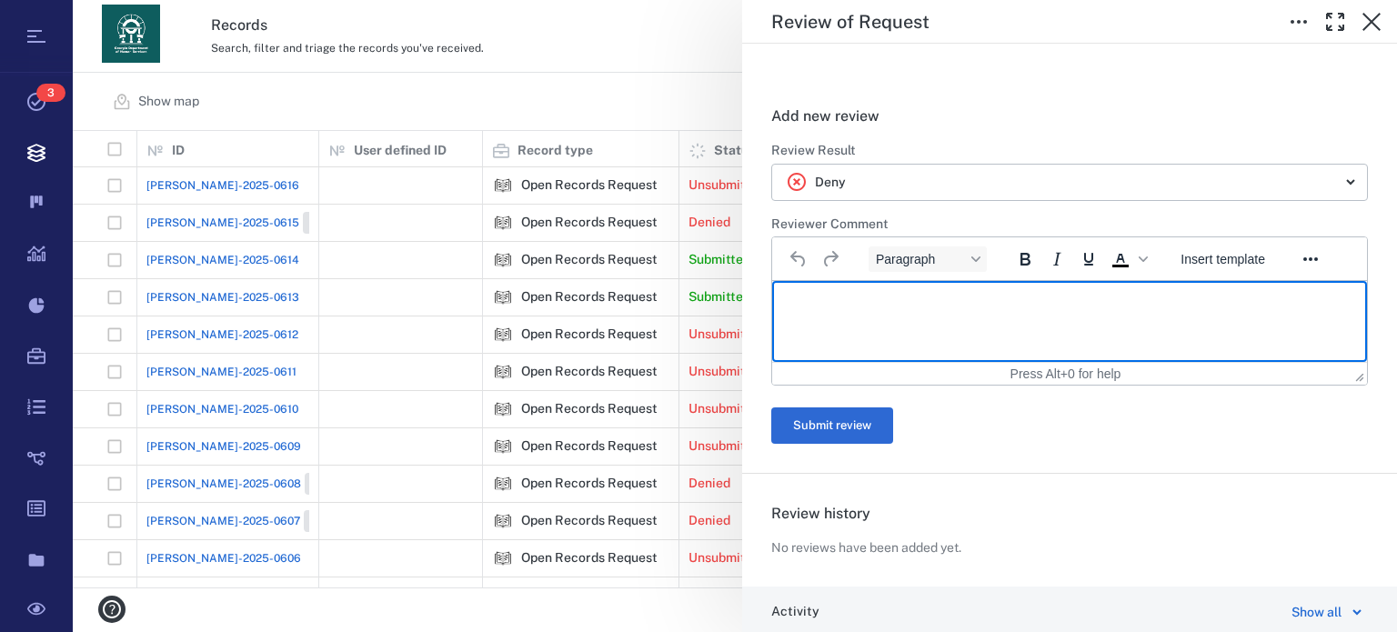
click at [934, 325] on html at bounding box center [1069, 303] width 595 height 45
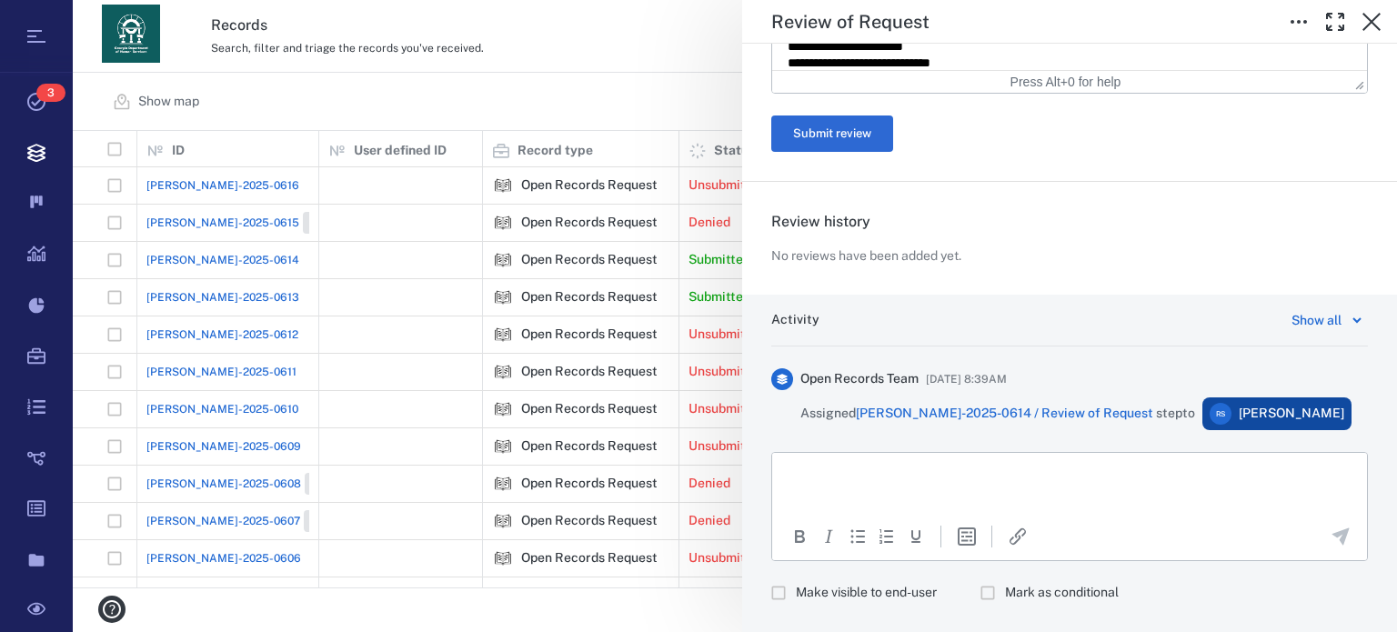
scroll to position [1027, 0]
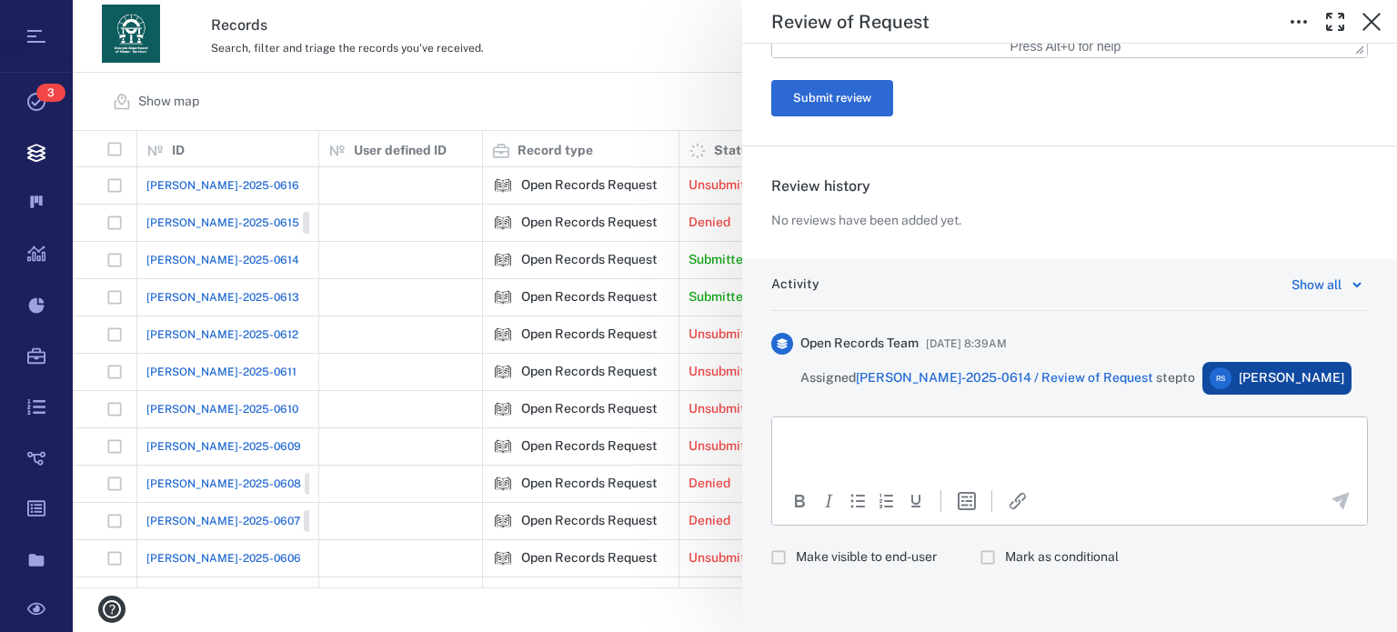
click at [1141, 462] on html at bounding box center [1069, 440] width 595 height 45
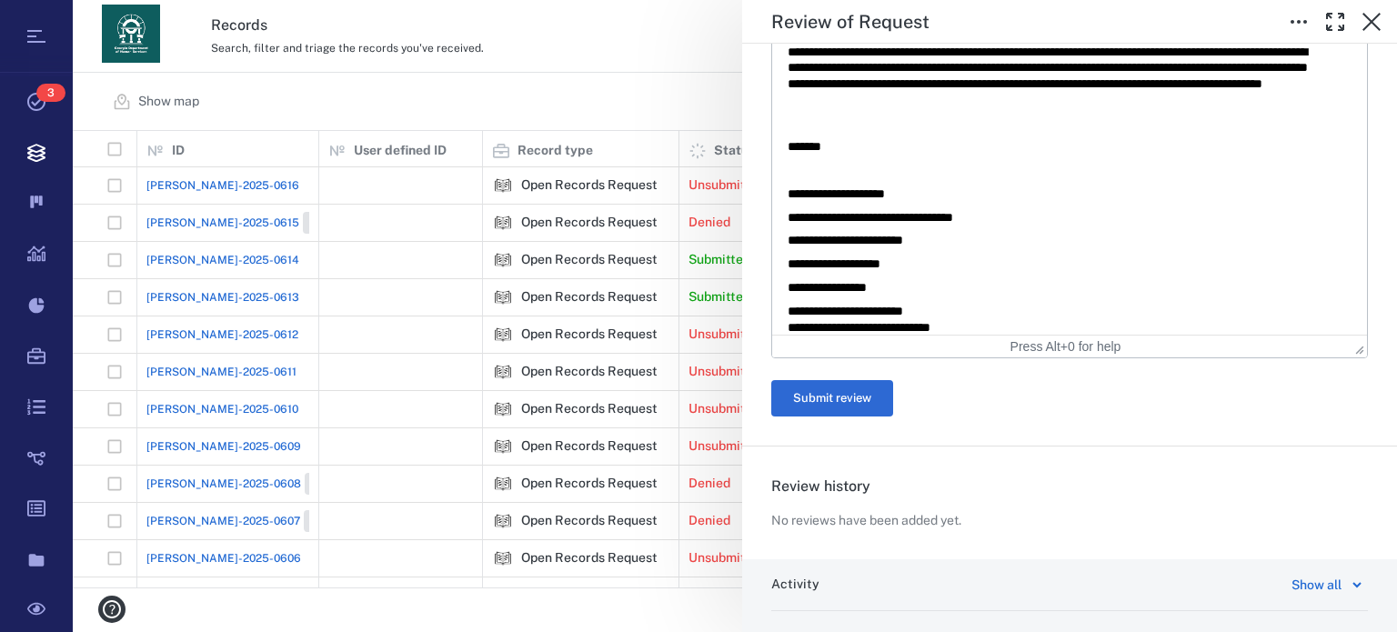
scroll to position [720, 0]
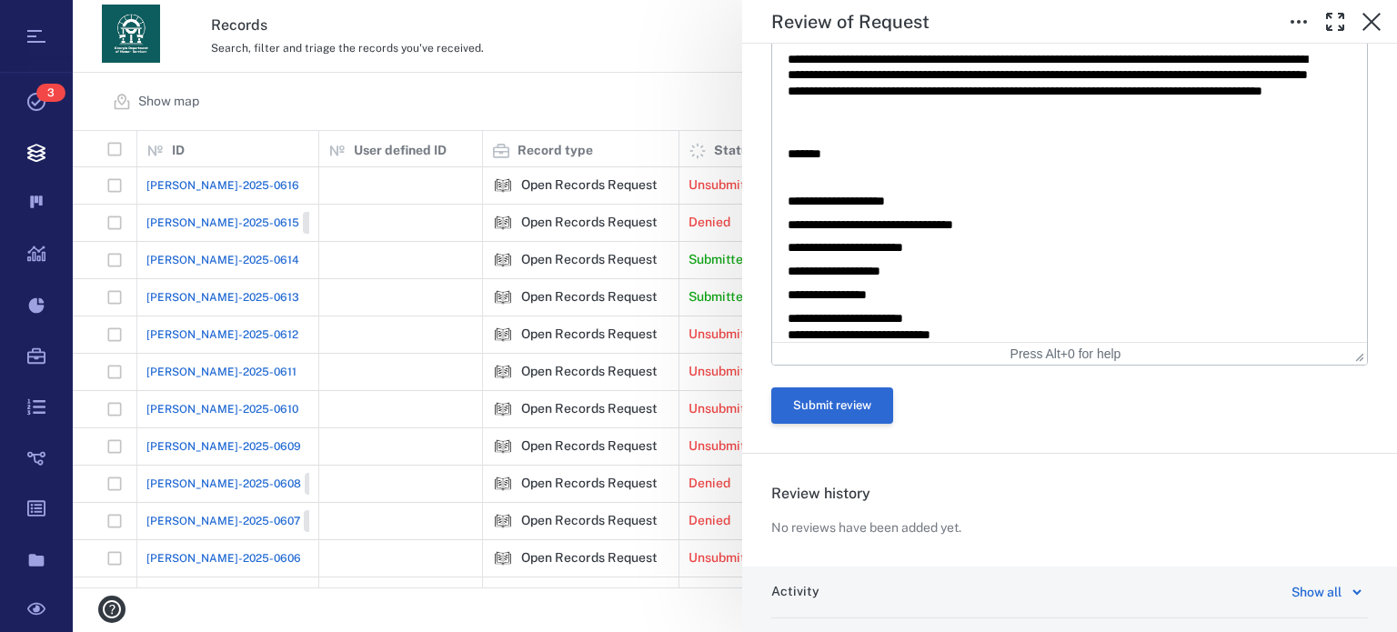
click at [813, 403] on button "Submit review" at bounding box center [832, 406] width 122 height 36
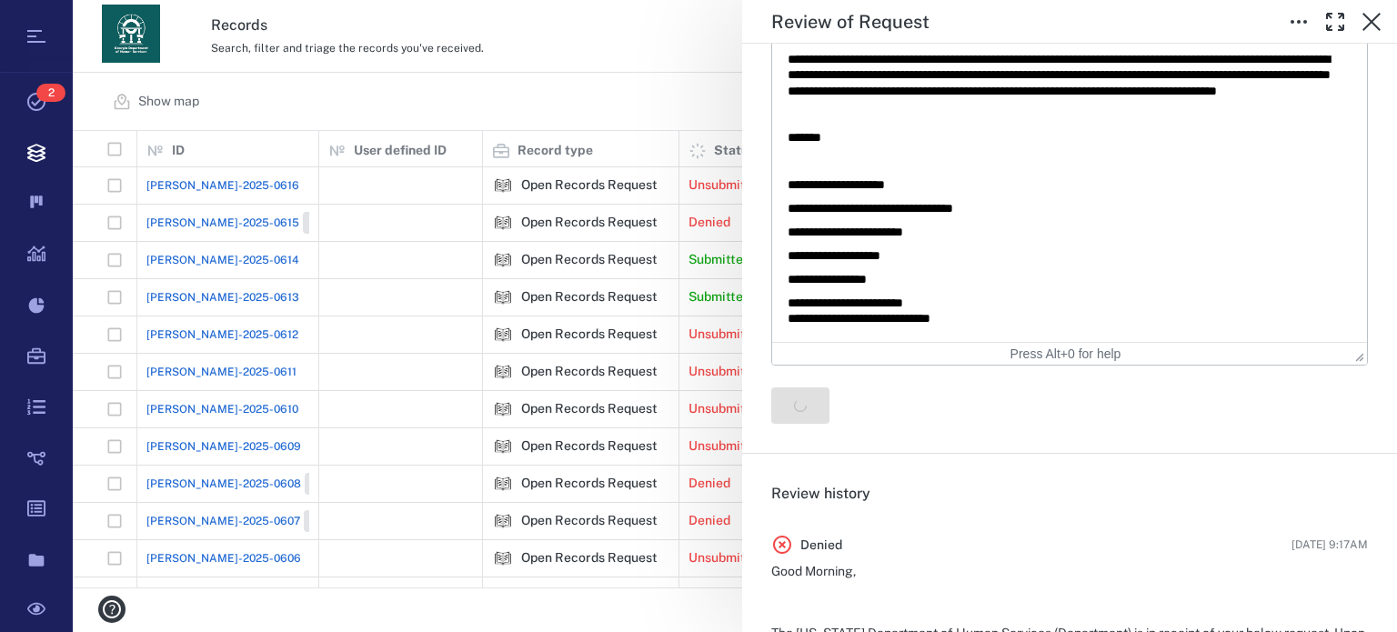
scroll to position [0, 0]
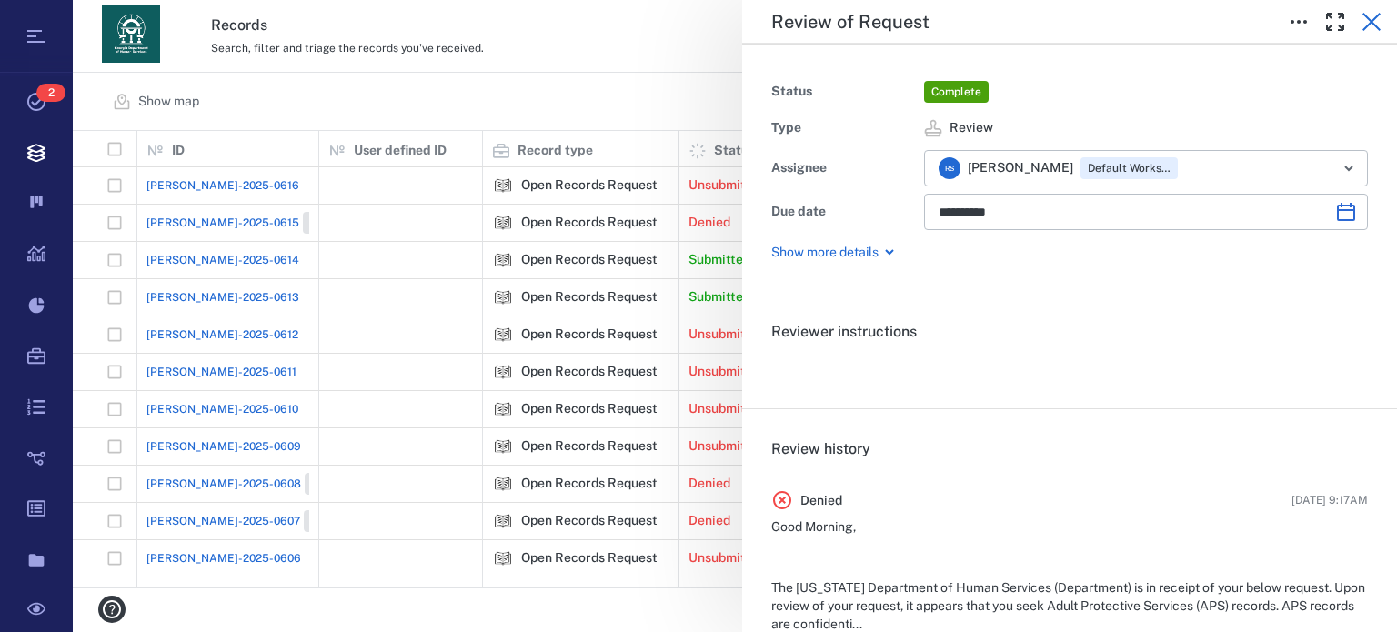
click at [1361, 19] on icon "button" at bounding box center [1372, 22] width 22 height 22
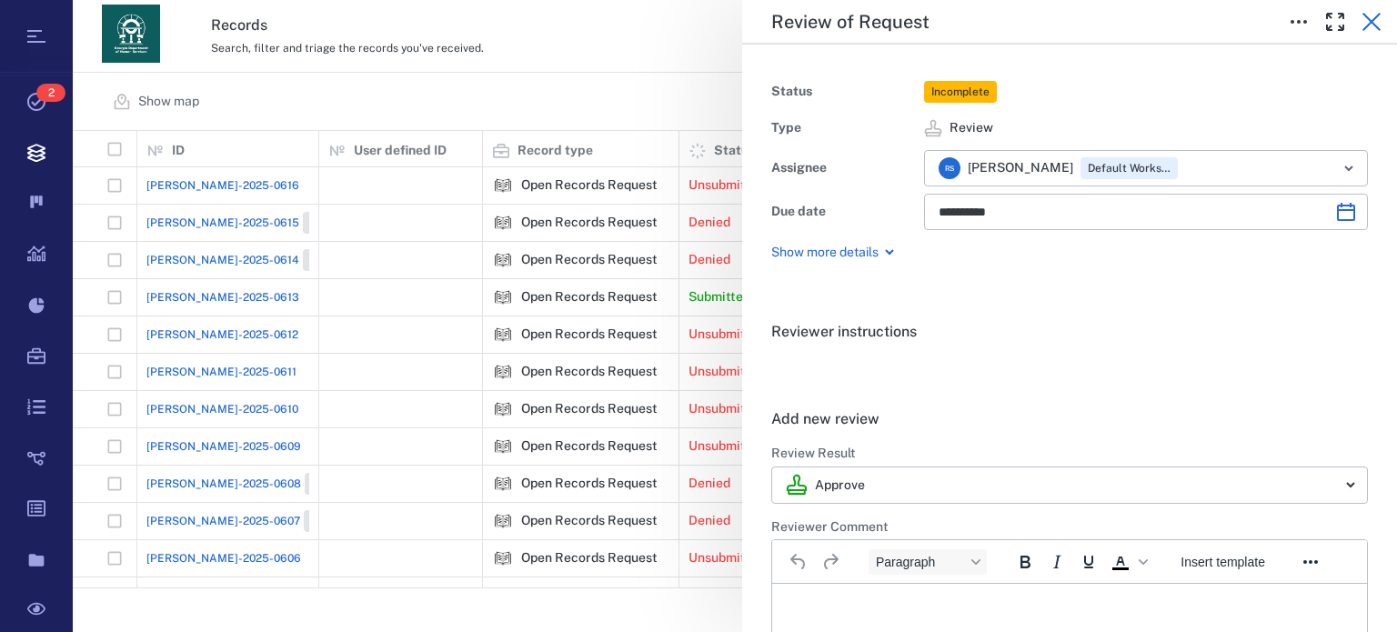
click at [1371, 28] on icon "button" at bounding box center [1372, 22] width 22 height 22
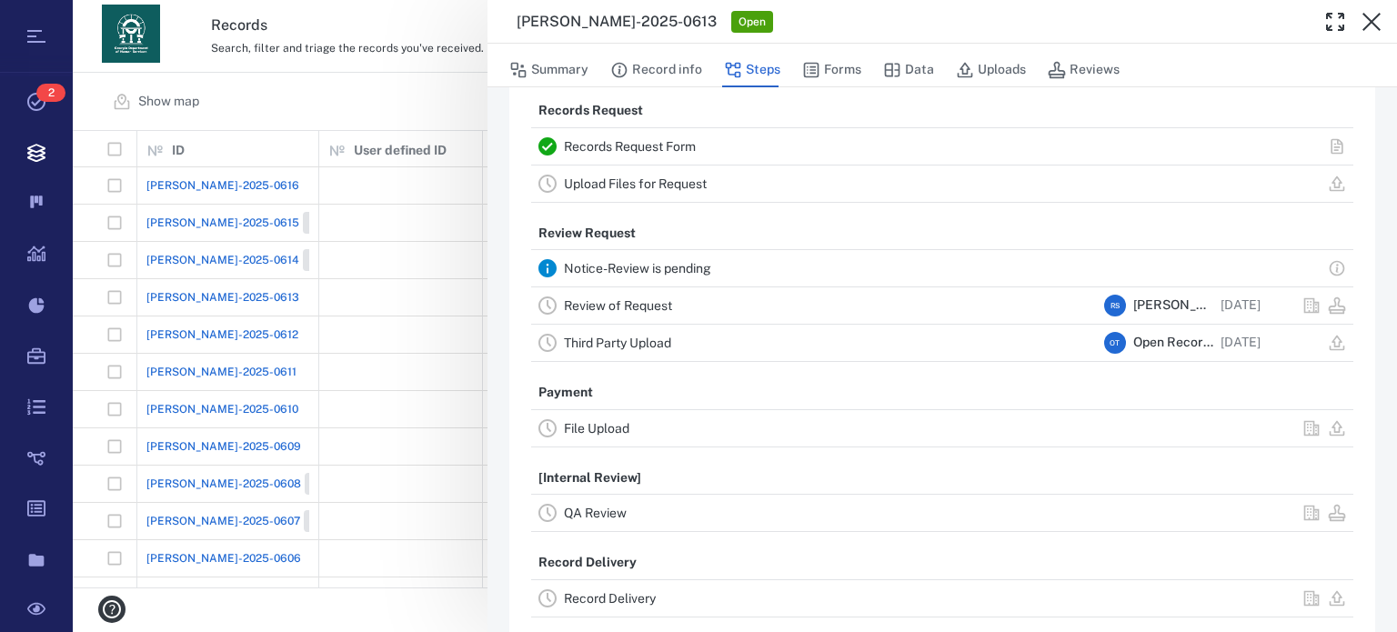
scroll to position [63, 0]
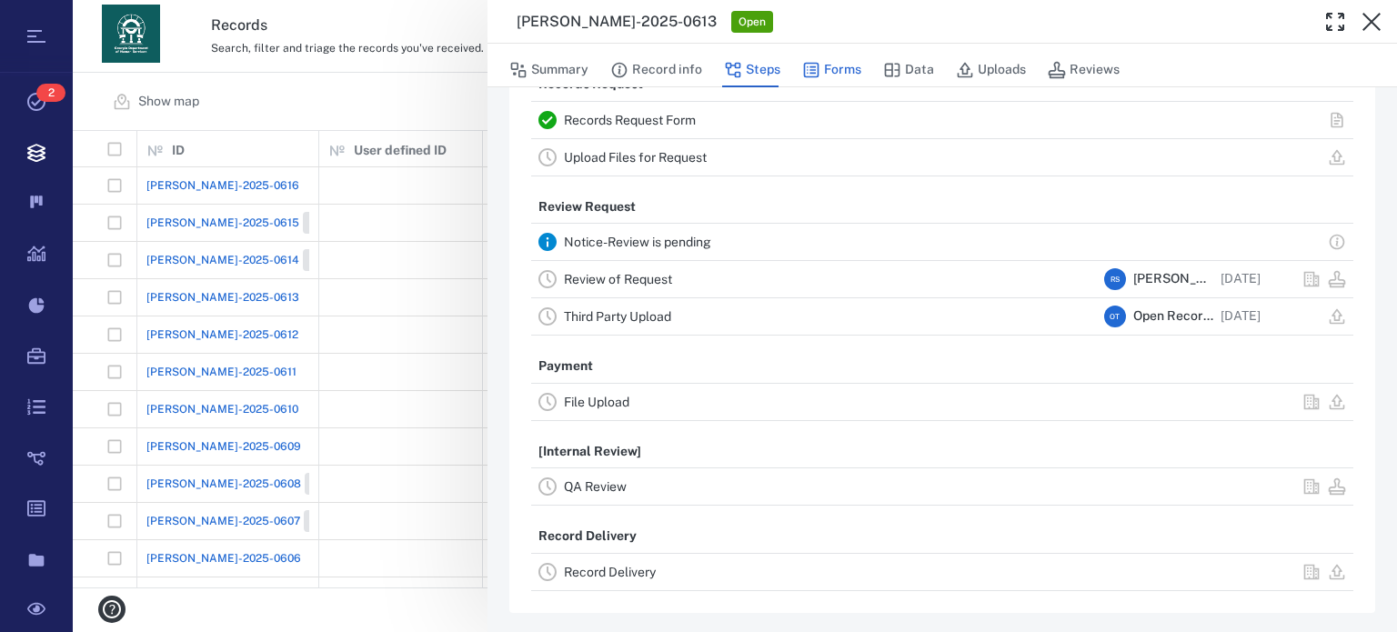
click at [849, 69] on button "Forms" at bounding box center [831, 70] width 59 height 35
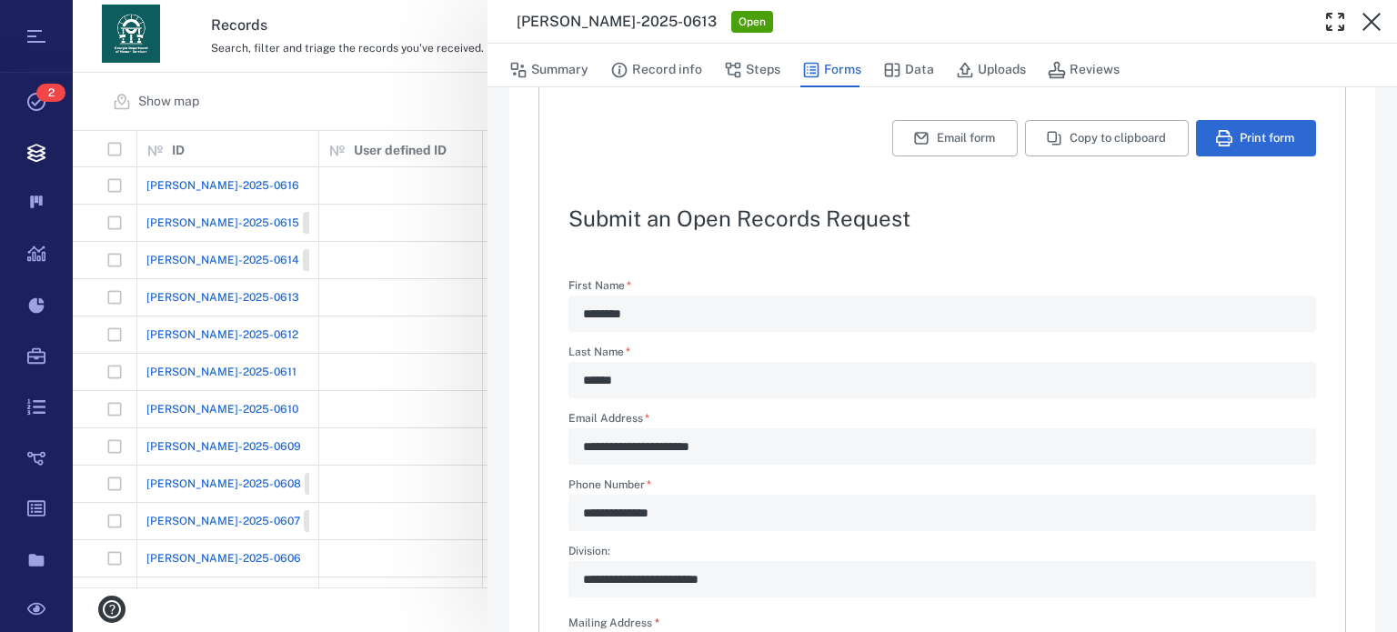
type textarea "*"
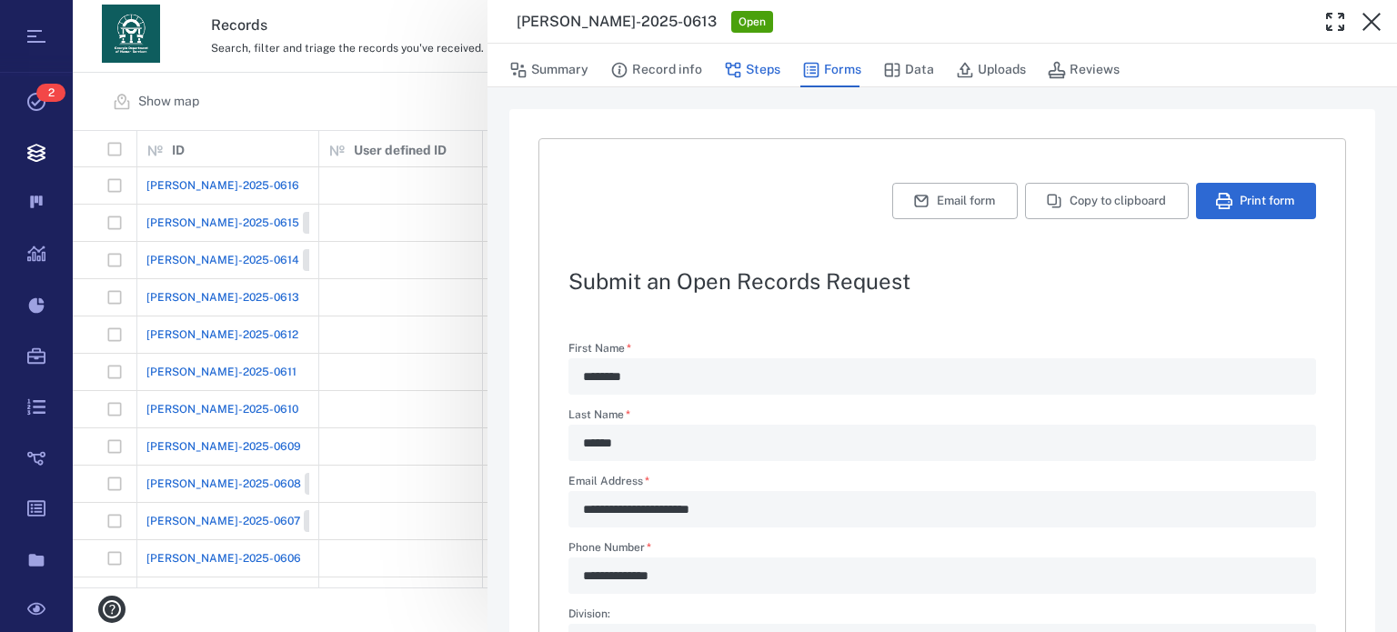
click at [746, 68] on button "Steps" at bounding box center [752, 70] width 56 height 35
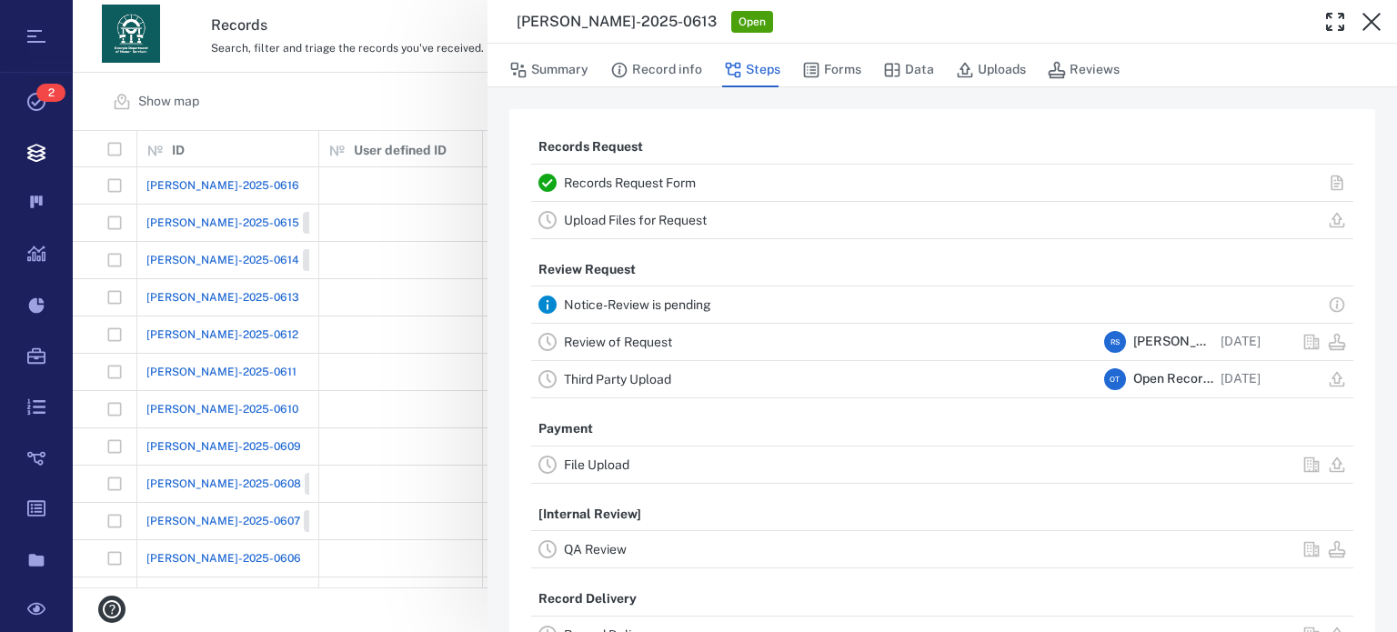
click at [559, 338] on div "Review of Request R S Rochelle Stembridge 08/19/2025" at bounding box center [942, 342] width 822 height 36
click at [603, 335] on link "Review of Request" at bounding box center [618, 342] width 108 height 15
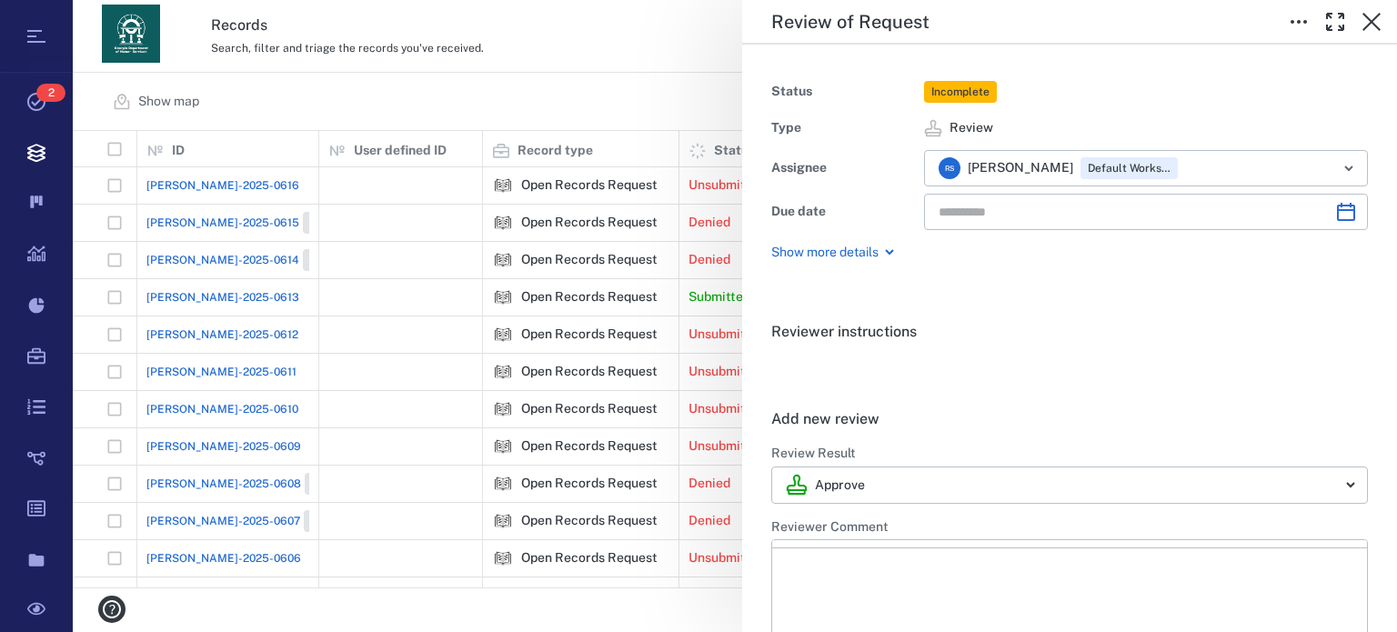
type input "**********"
click at [1309, 472] on body "Tasks 2 Records Boards Dashboard Reports Record types Guide steps Rules Form bu…" at bounding box center [698, 316] width 1397 height 632
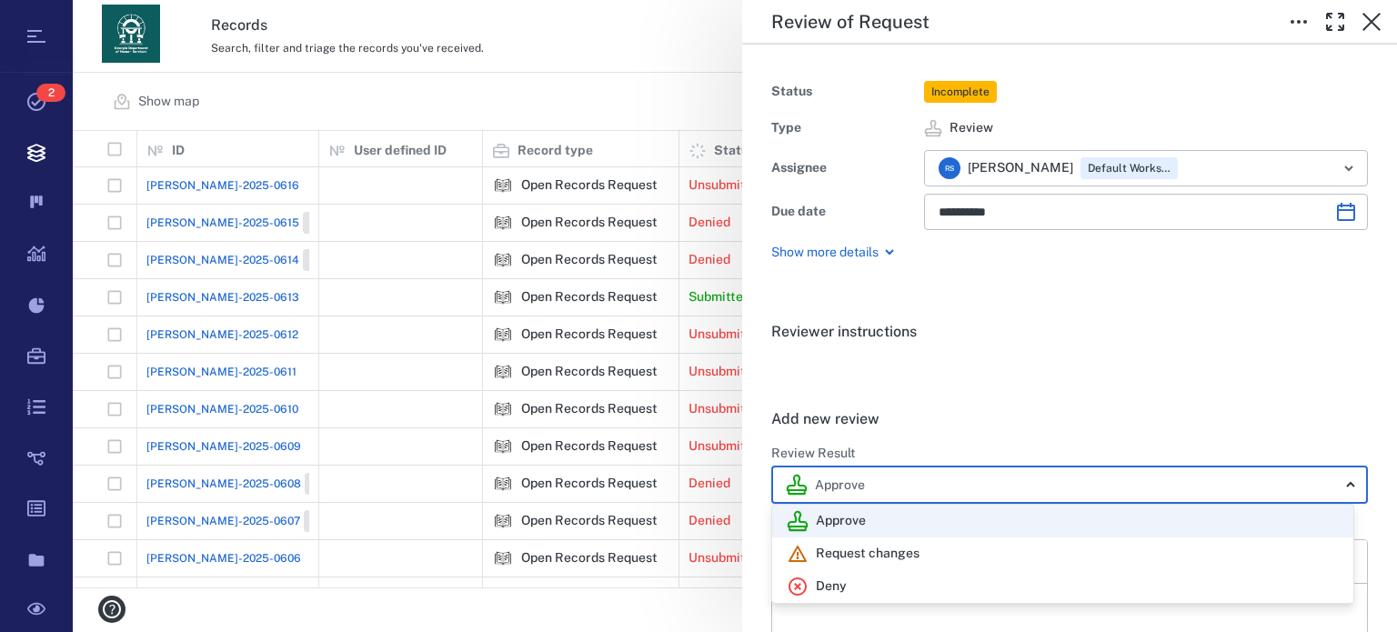
click at [942, 574] on li "Deny" at bounding box center [1062, 586] width 581 height 33
type input "******"
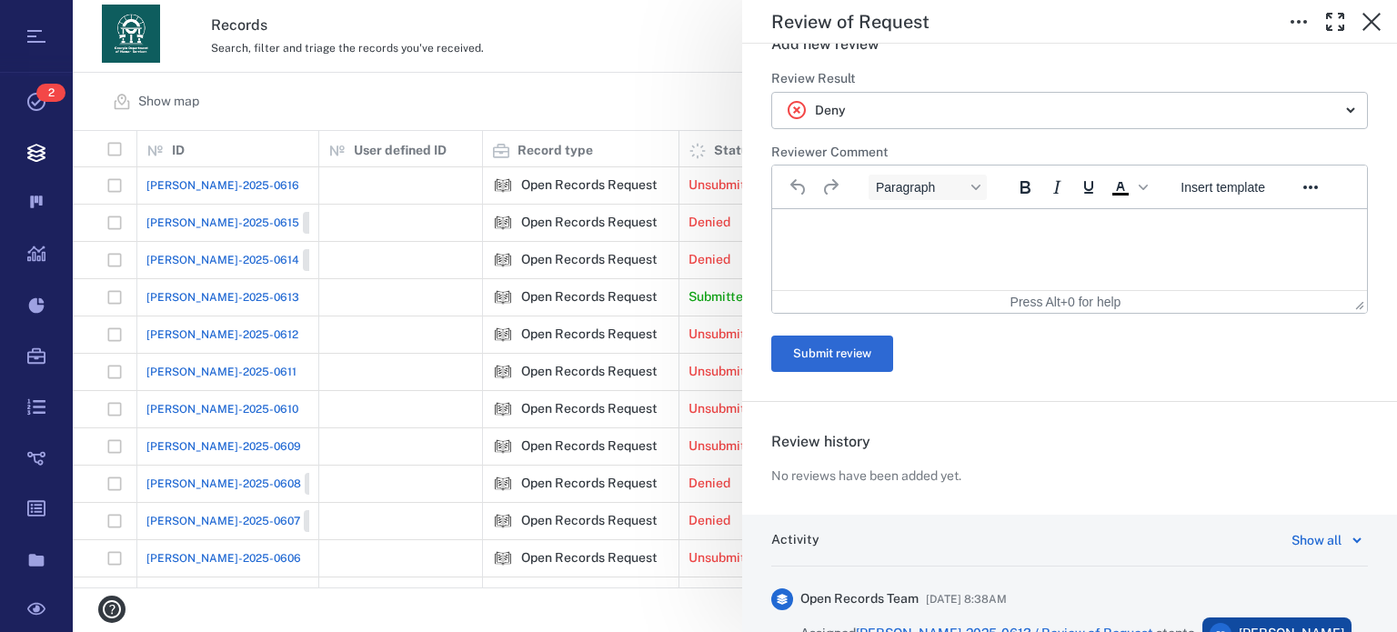
scroll to position [424, 0]
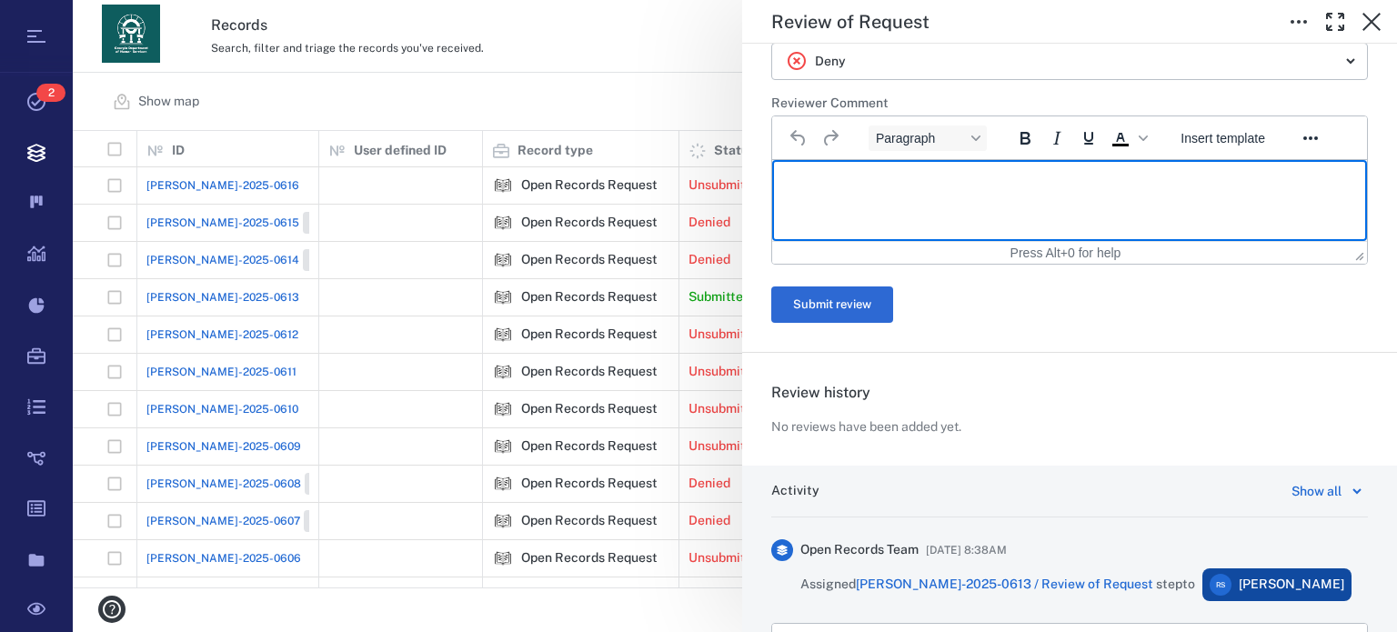
click at [948, 196] on html at bounding box center [1069, 182] width 595 height 45
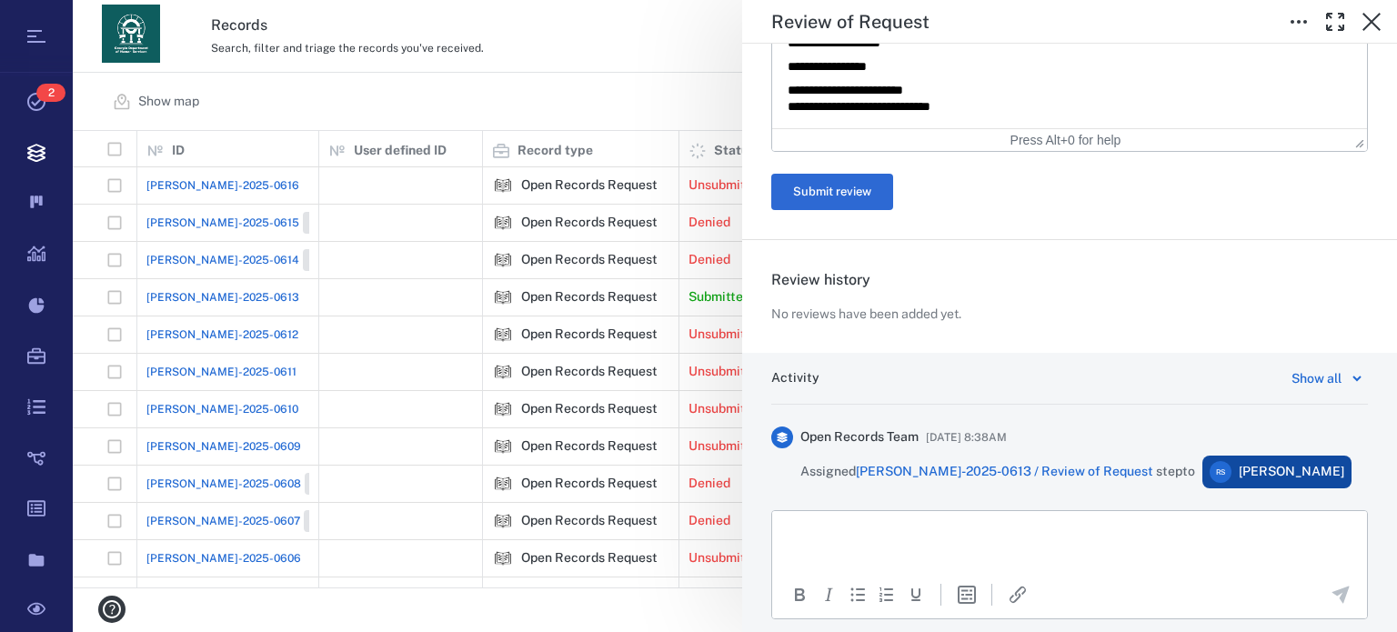
scroll to position [957, 0]
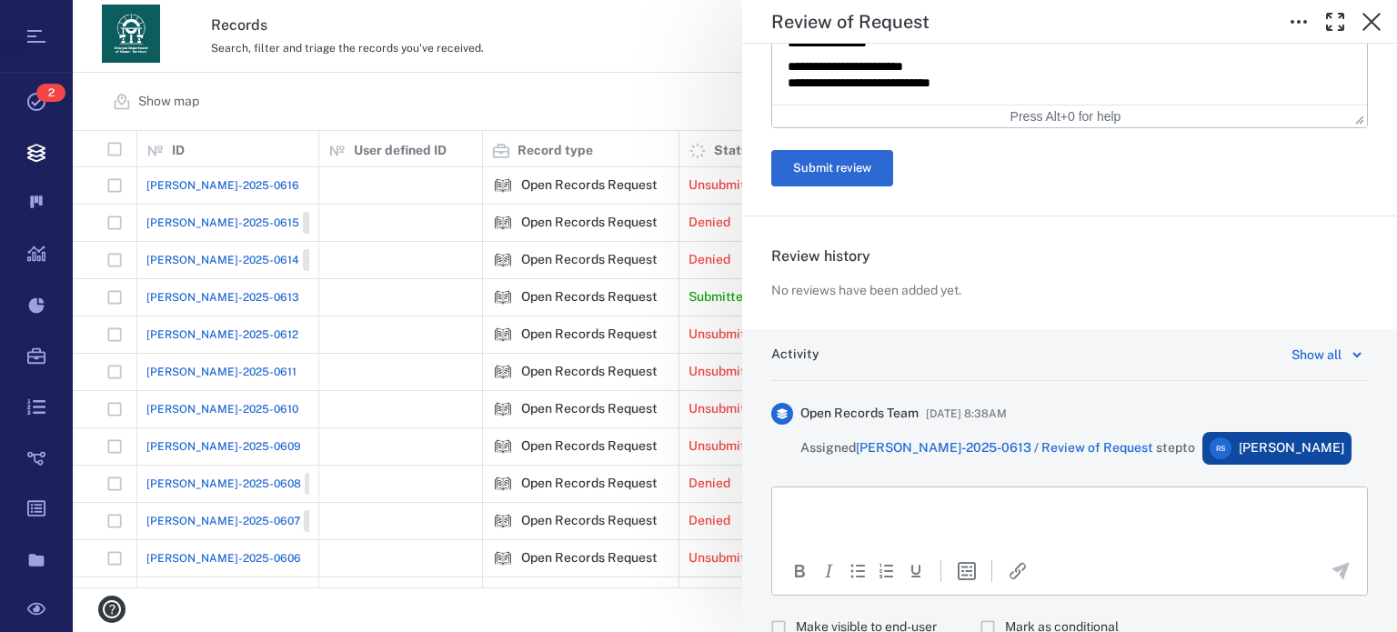
click at [1059, 529] on html at bounding box center [1069, 510] width 595 height 45
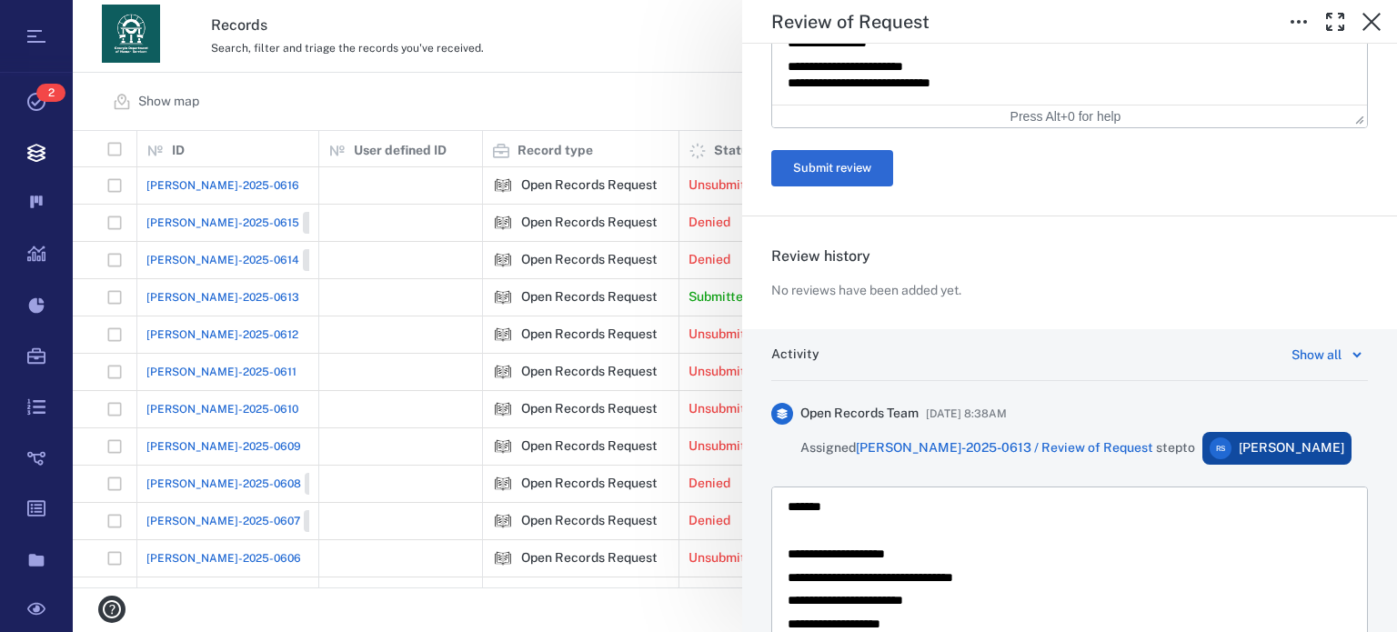
scroll to position [1191, 0]
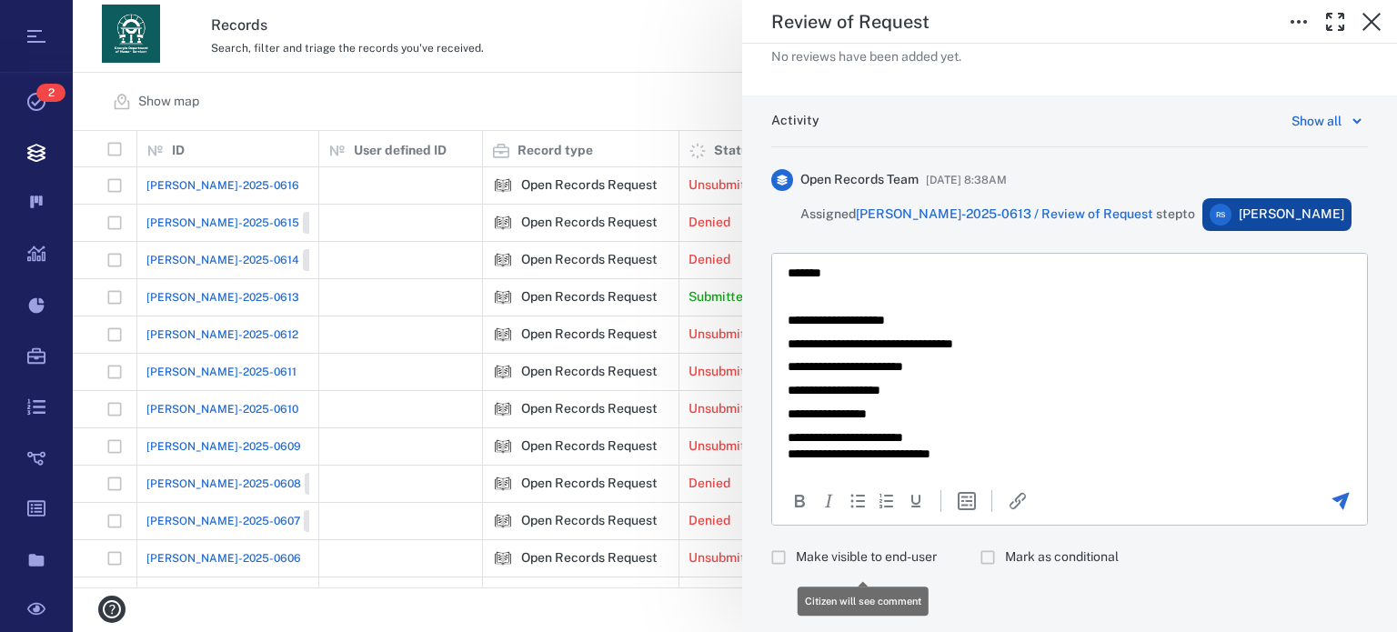
click at [910, 559] on span "Make visible to end-user" at bounding box center [866, 558] width 141 height 18
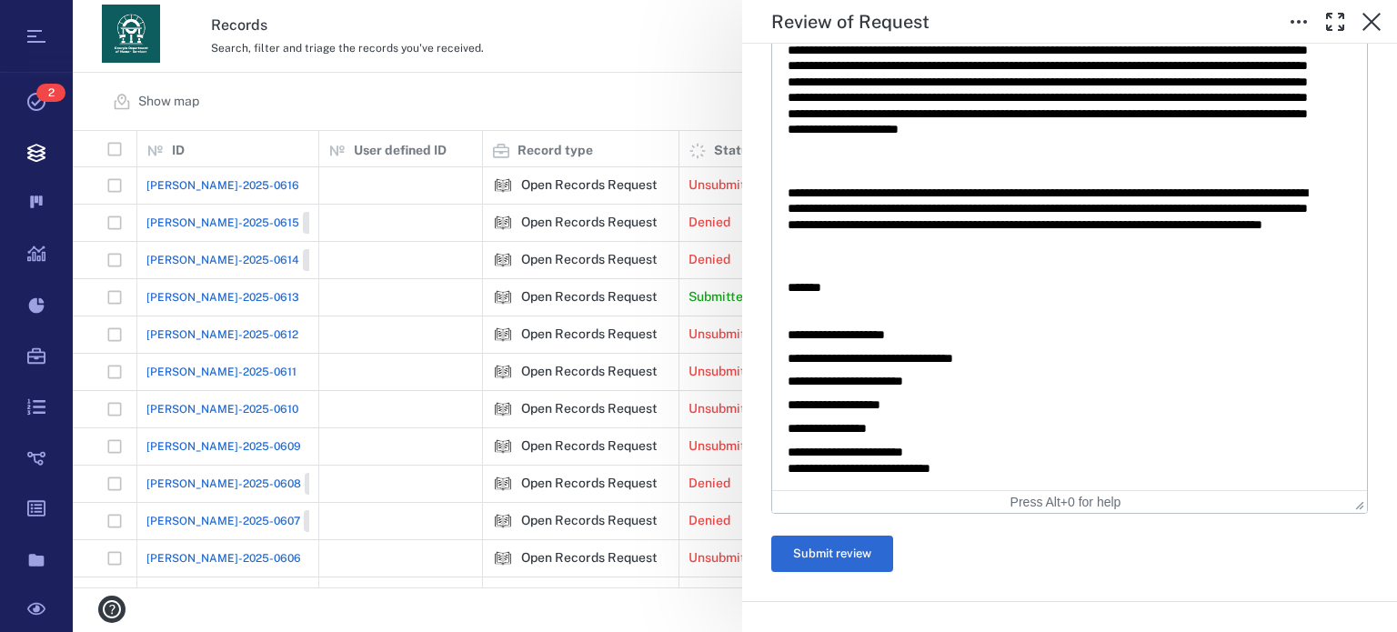
scroll to position [576, 0]
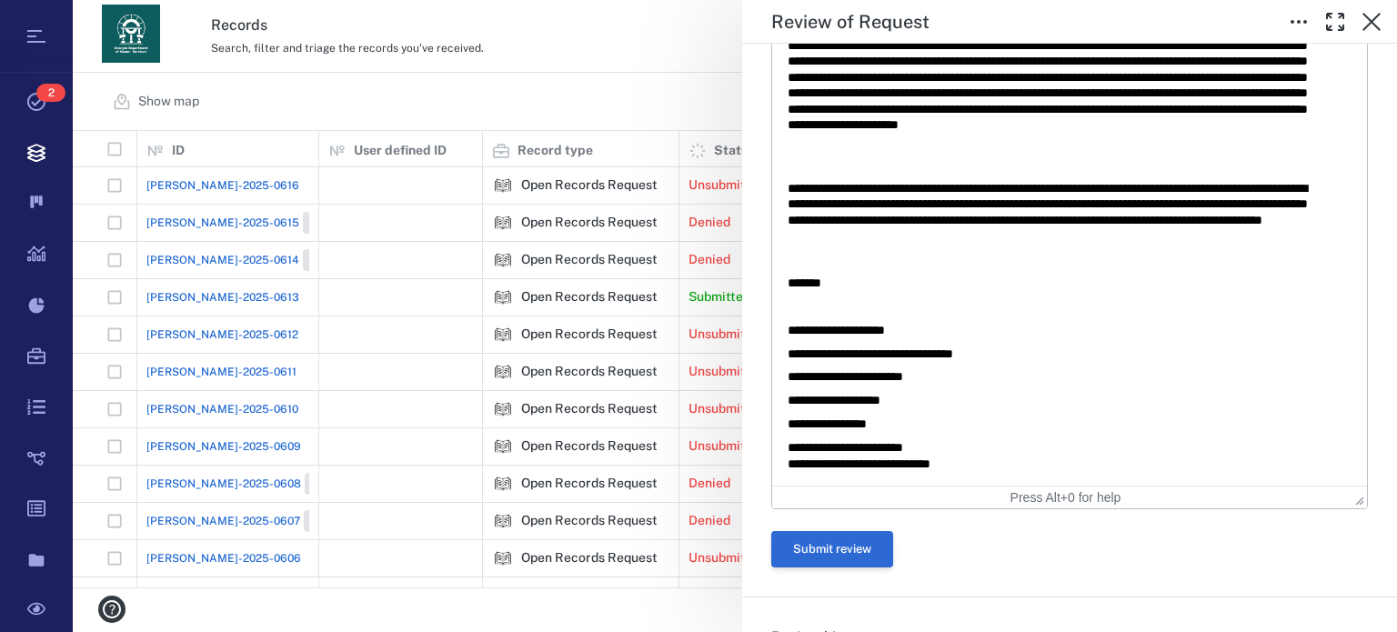
click at [848, 545] on button "Submit review" at bounding box center [832, 549] width 122 height 36
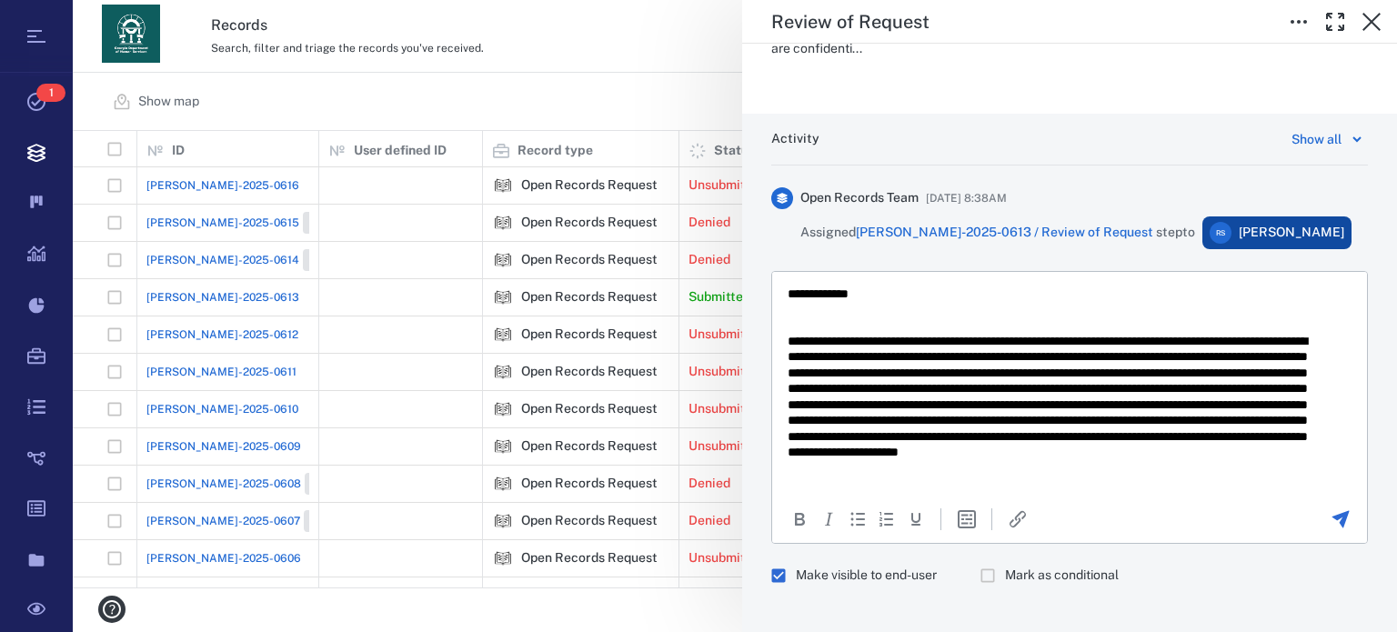
scroll to position [0, 0]
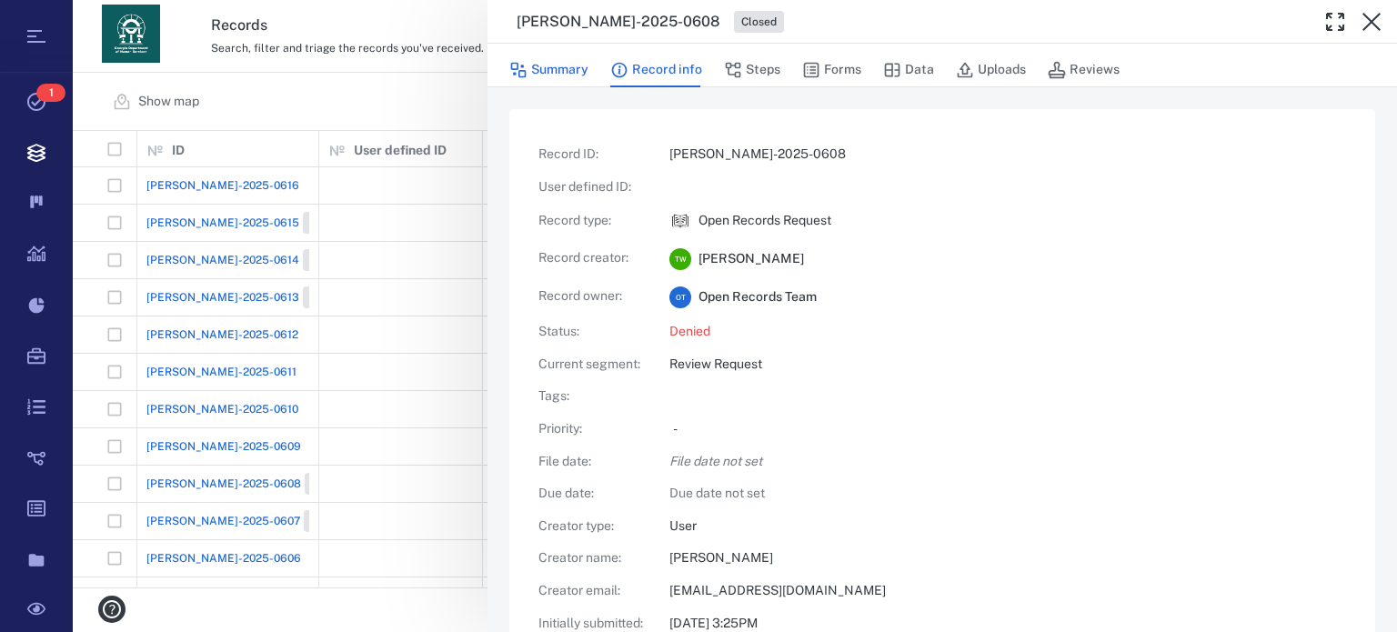
click at [581, 78] on button "Summary" at bounding box center [548, 70] width 79 height 35
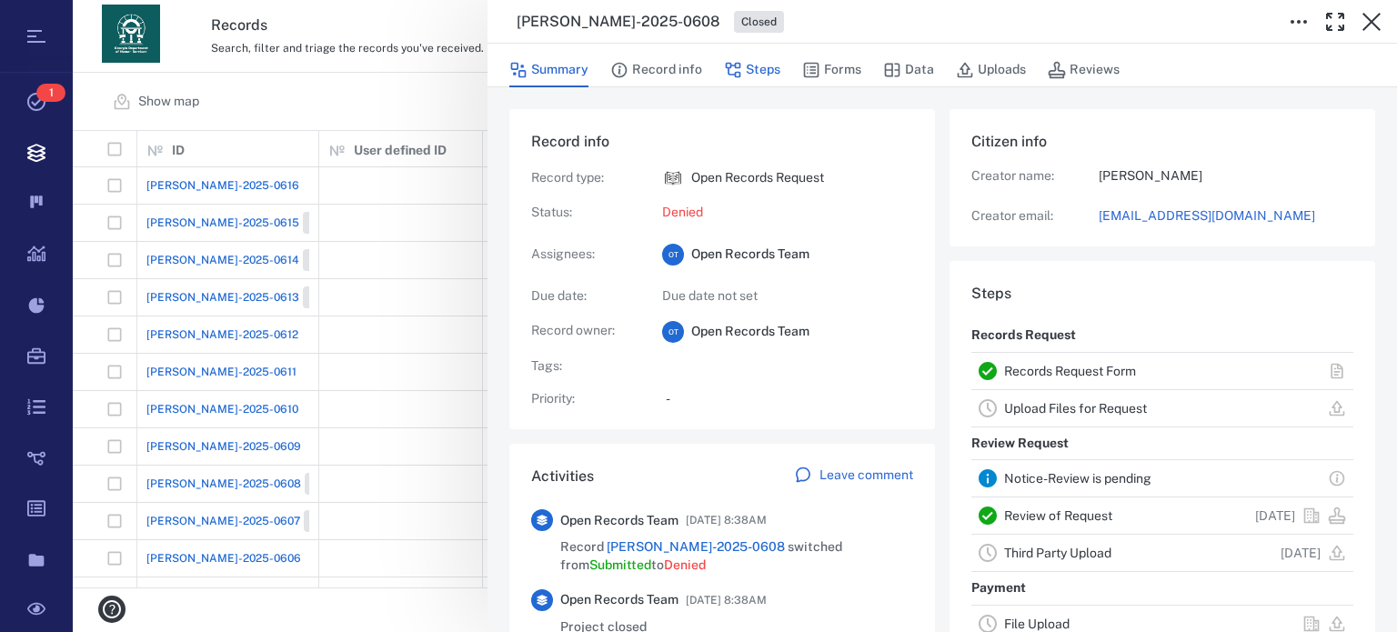
drag, startPoint x: 691, startPoint y: 62, endPoint x: 731, endPoint y: 60, distance: 40.1
click at [691, 62] on button "Record info" at bounding box center [656, 70] width 92 height 35
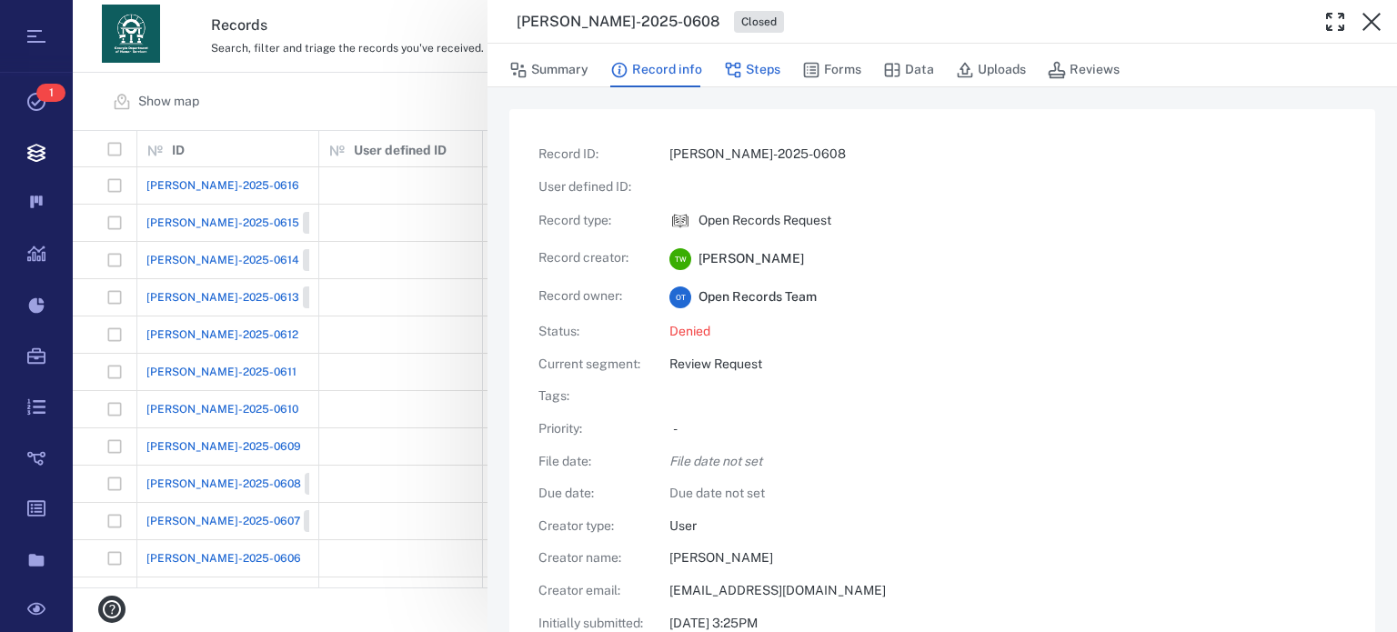
click at [768, 62] on button "Steps" at bounding box center [752, 70] width 56 height 35
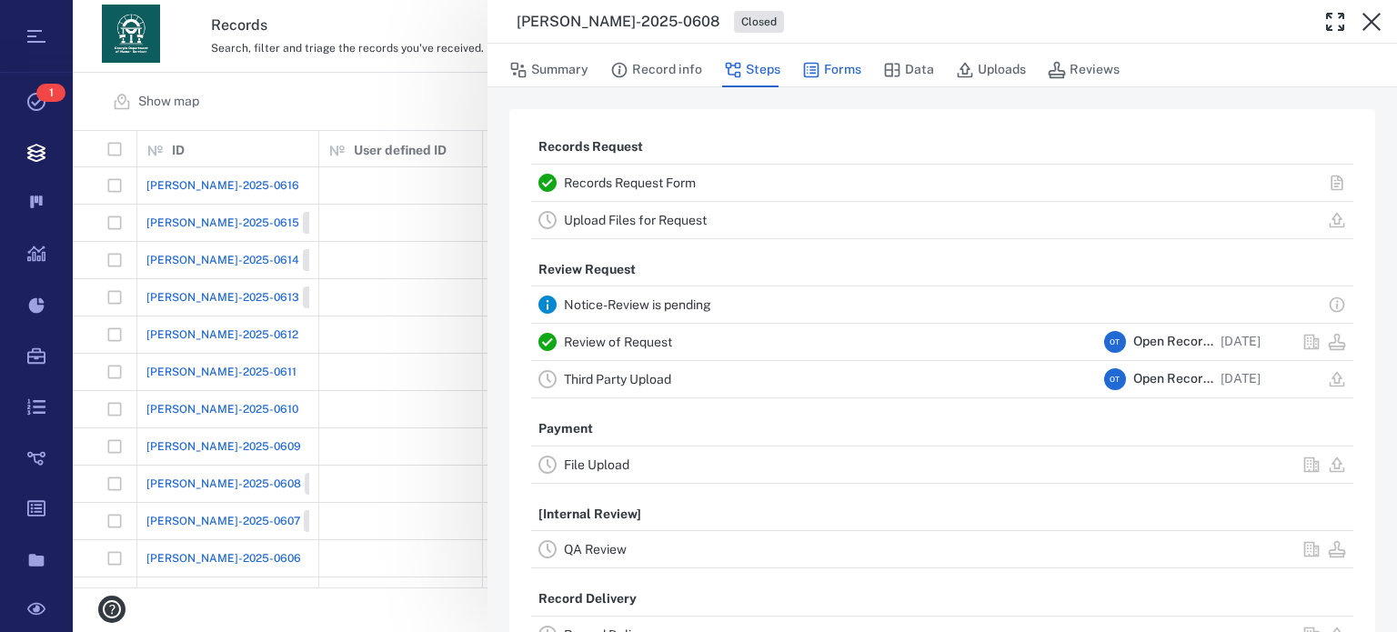
click at [828, 77] on button "Forms" at bounding box center [831, 70] width 59 height 35
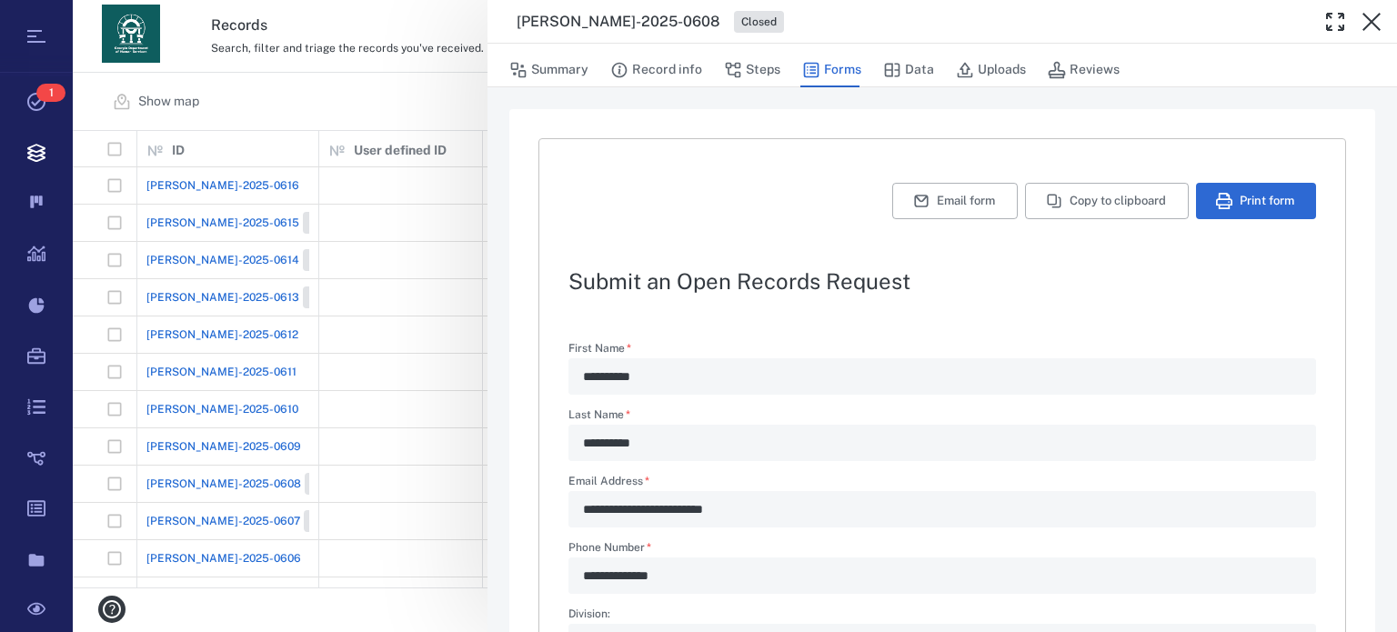
type textarea "*"
click at [1090, 60] on button "Reviews" at bounding box center [1084, 70] width 72 height 35
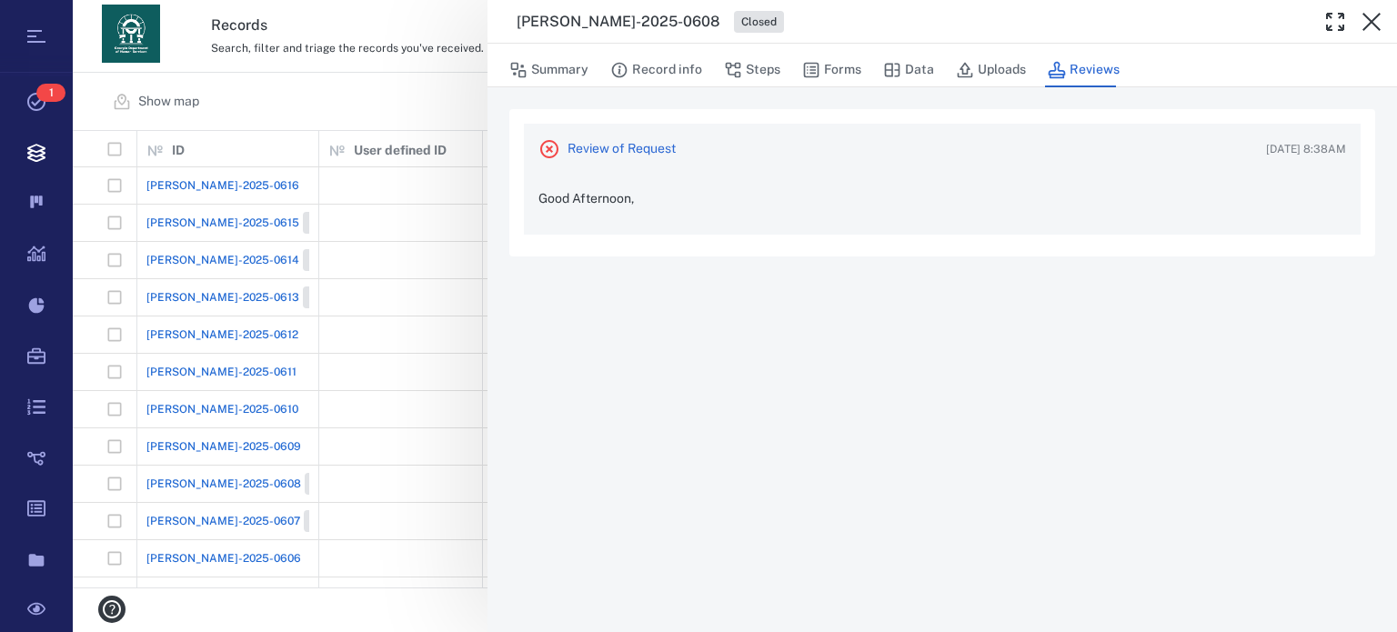
click at [841, 206] on p "Good Afternoon," at bounding box center [943, 205] width 808 height 29
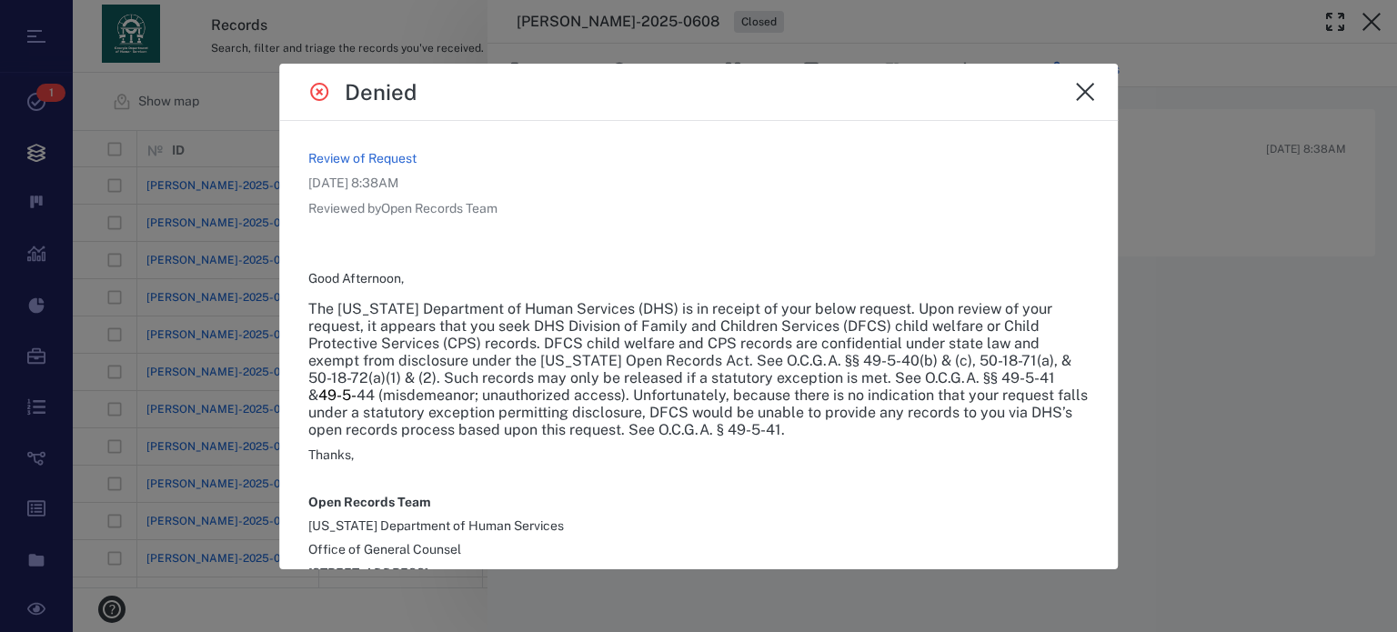
scroll to position [121, 0]
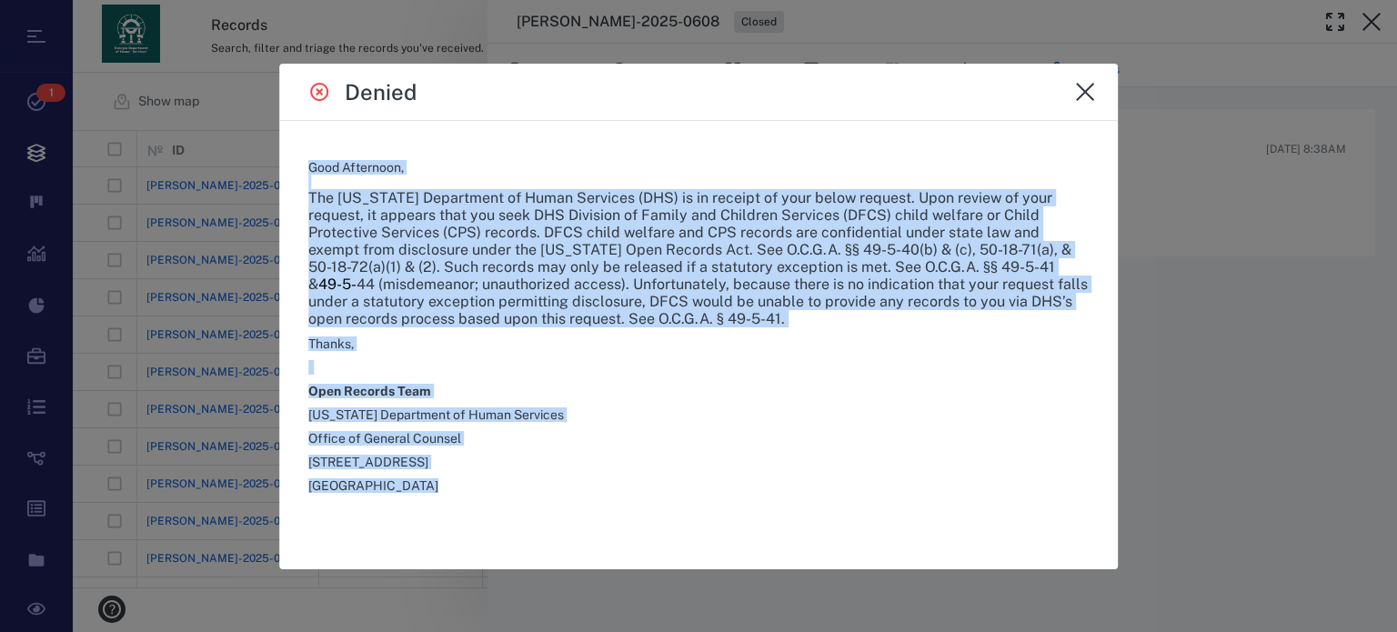
drag, startPoint x: 308, startPoint y: 277, endPoint x: 423, endPoint y: 474, distance: 227.5
click at [423, 474] on div "Good Afternoon, The Georgia Department of Human Services (DHS) is in receipt of…" at bounding box center [698, 338] width 780 height 404
copy div "Good Afternoon, The Georgia Department of Human Services (DHS) is in receipt of…"
click at [1078, 94] on icon "close" at bounding box center [1085, 92] width 22 height 22
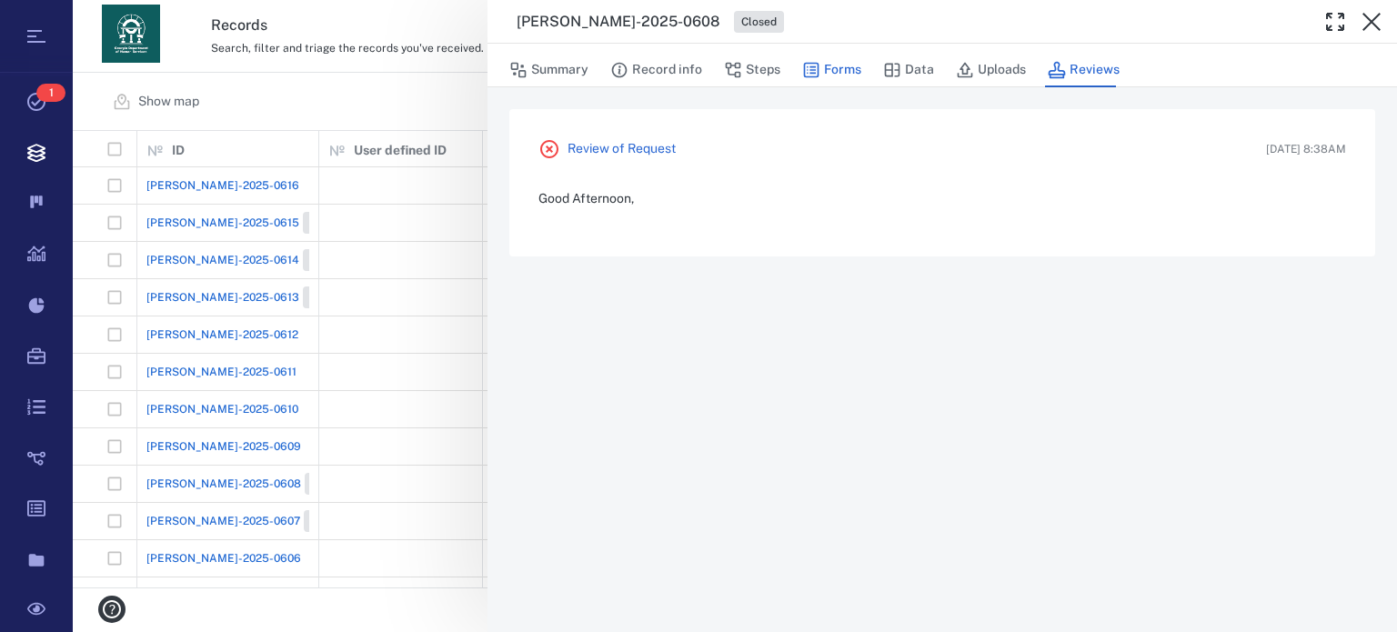
click at [855, 70] on button "Forms" at bounding box center [831, 70] width 59 height 35
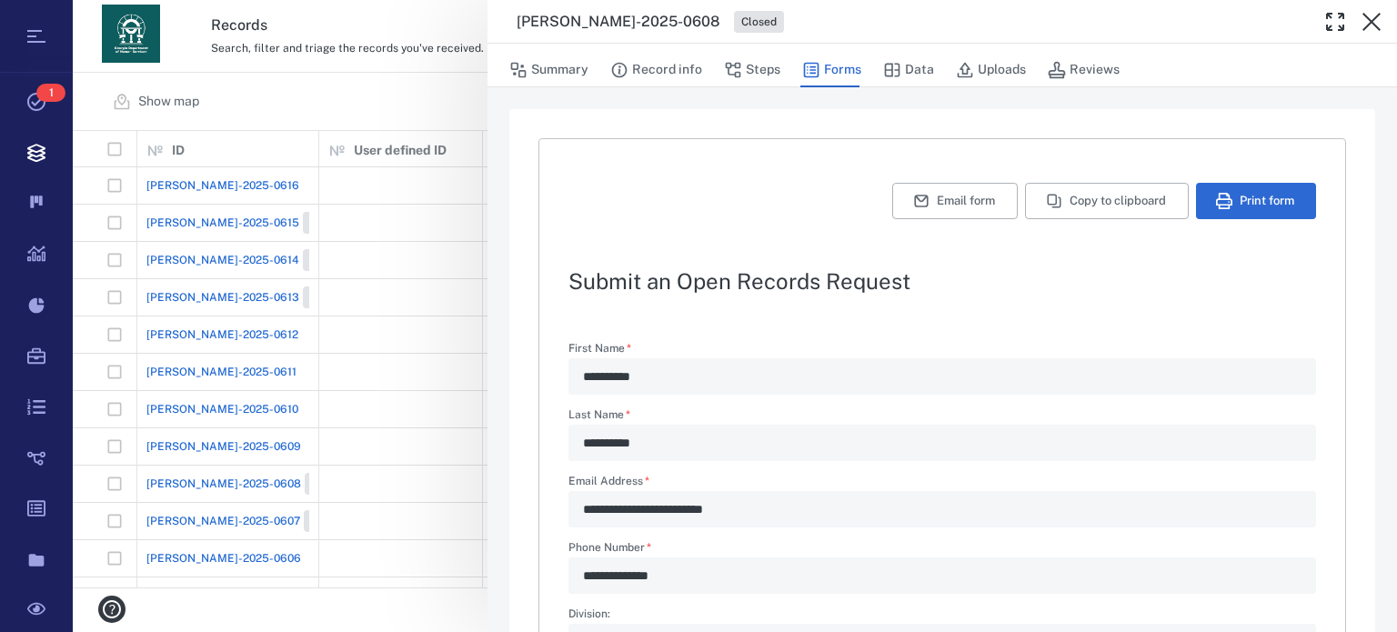
type textarea "*"
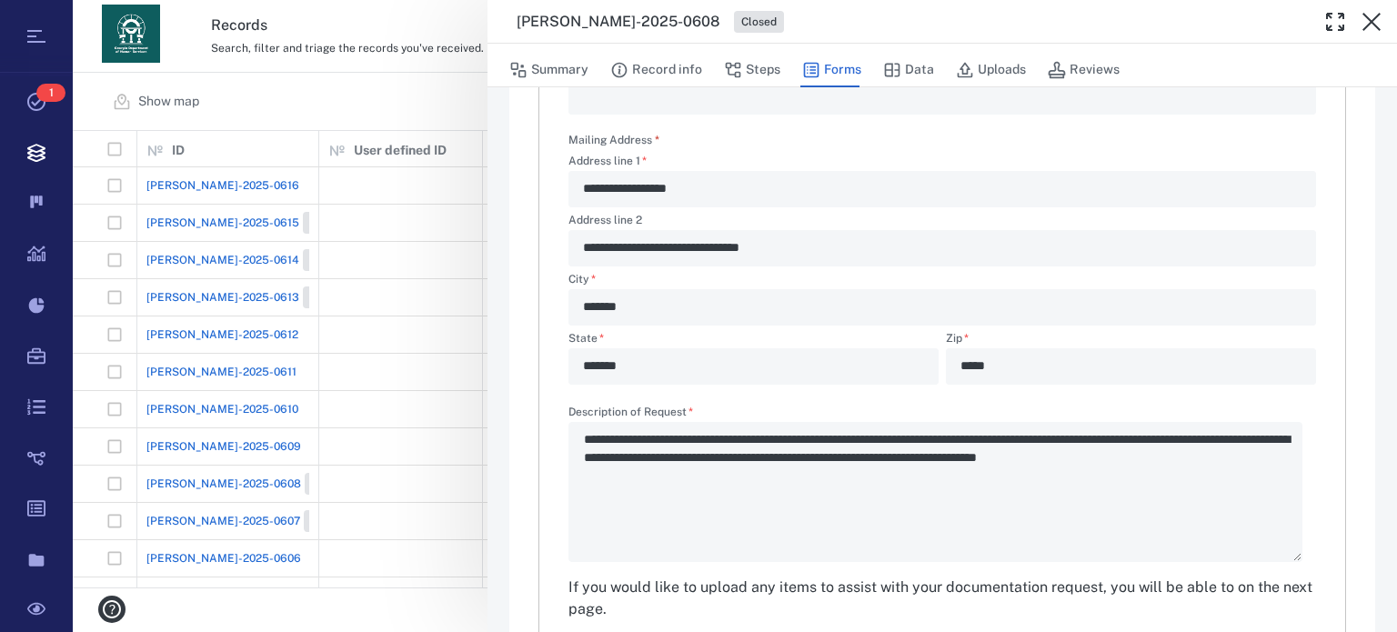
scroll to position [630, 0]
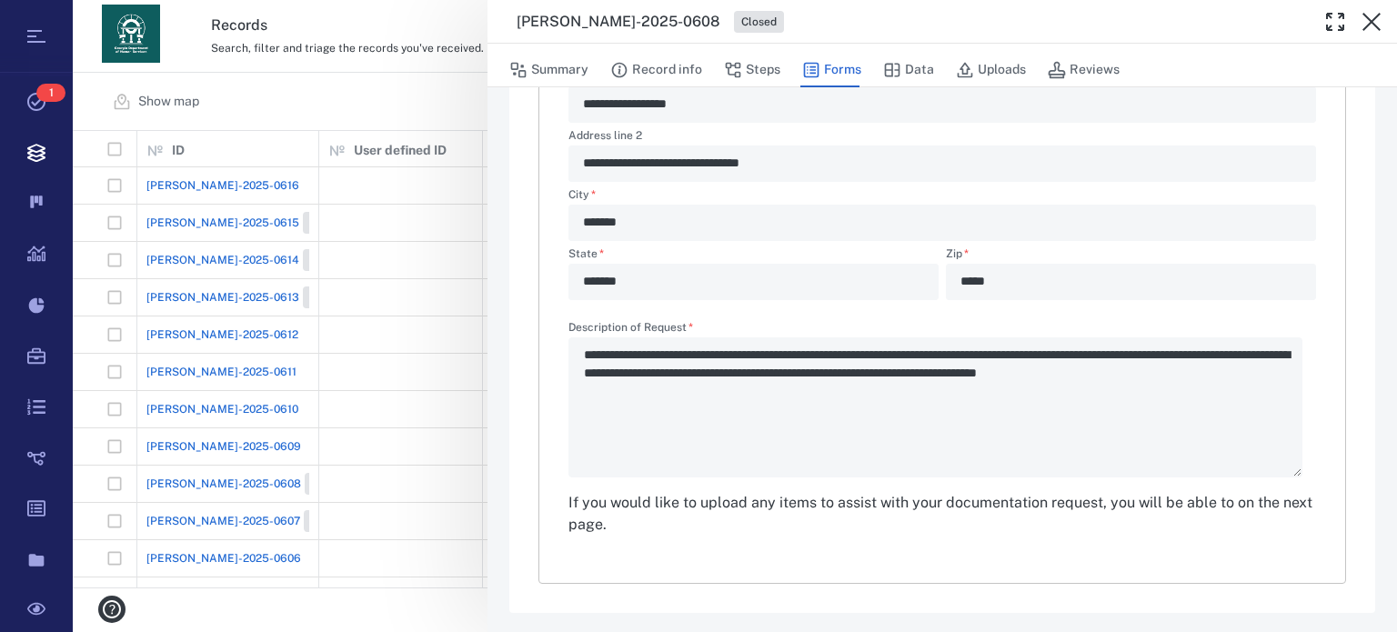
click at [589, 359] on div "**********" at bounding box center [943, 400] width 748 height 156
